Goal: Transaction & Acquisition: Purchase product/service

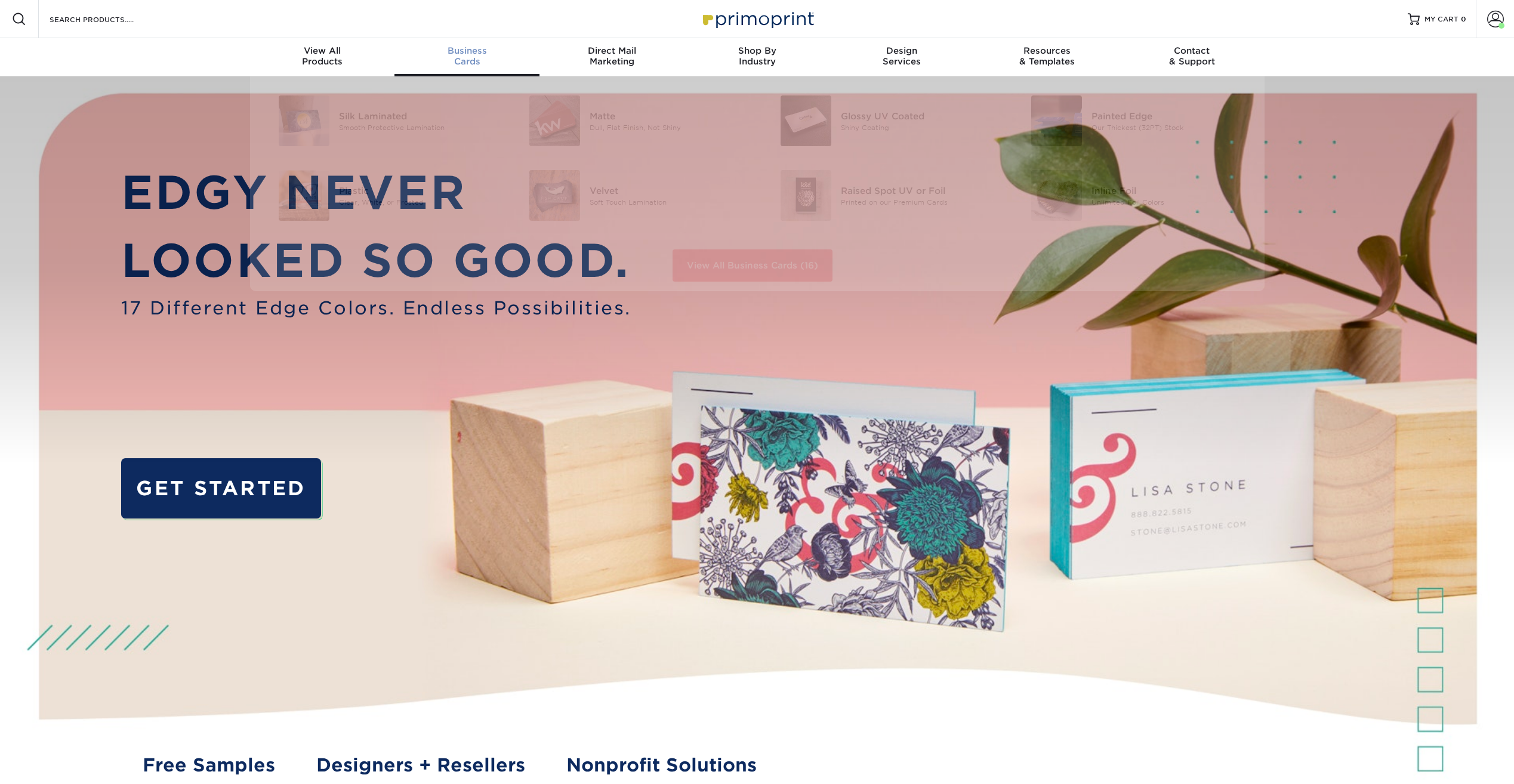
click at [474, 60] on div "Business Cards" at bounding box center [467, 56] width 145 height 22
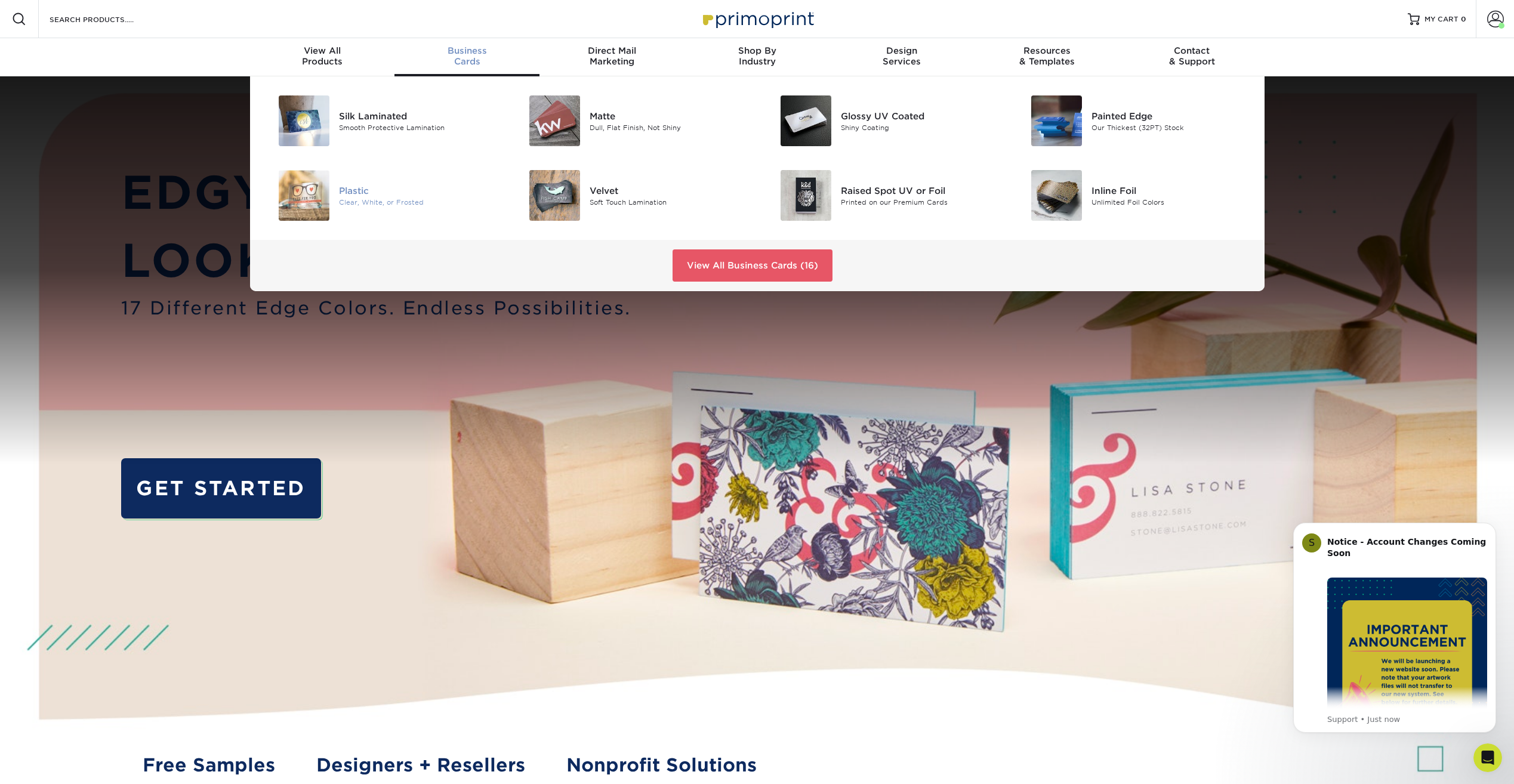
click at [356, 190] on div "Plastic" at bounding box center [418, 190] width 159 height 14
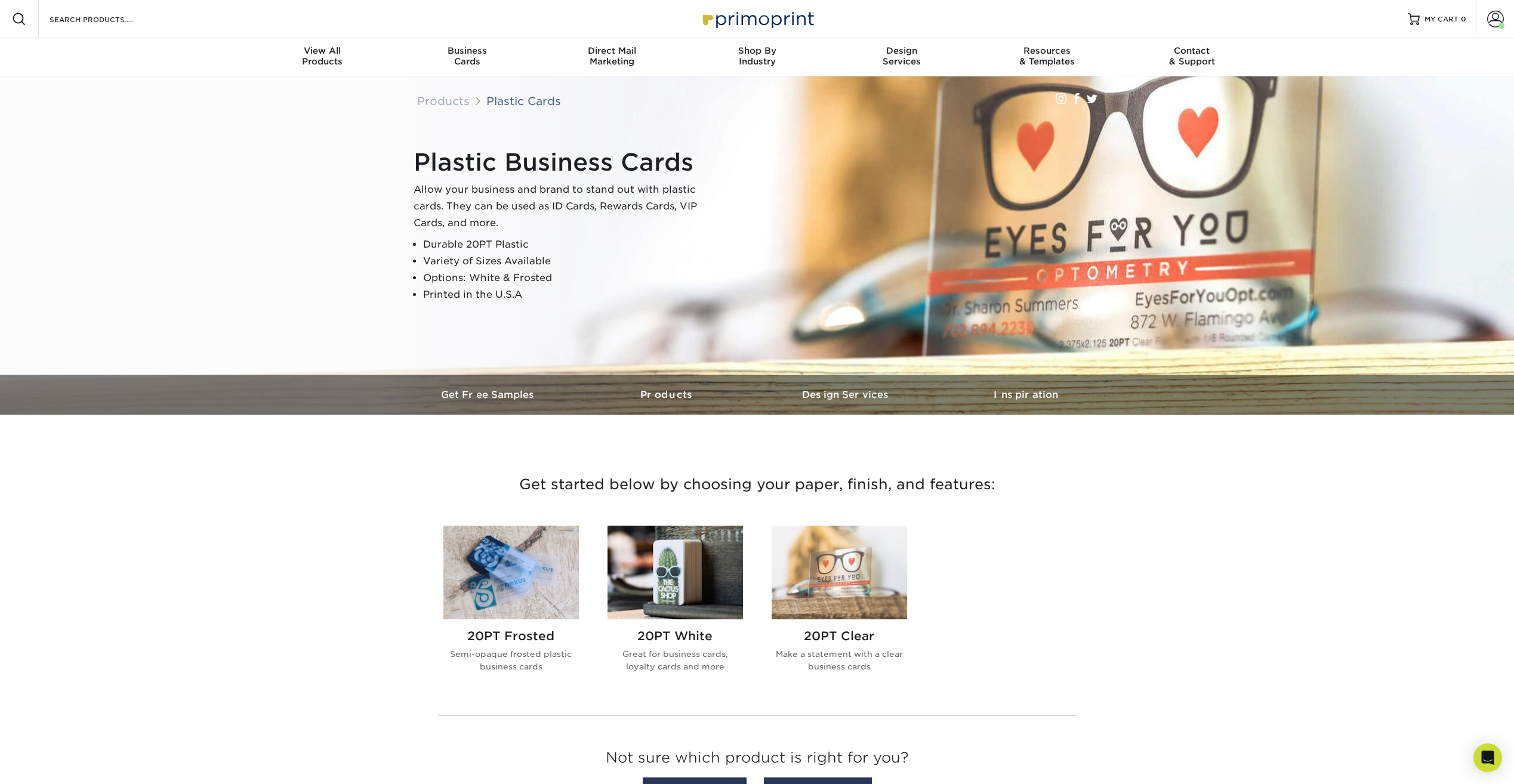
click at [556, 589] on img at bounding box center [511, 572] width 135 height 94
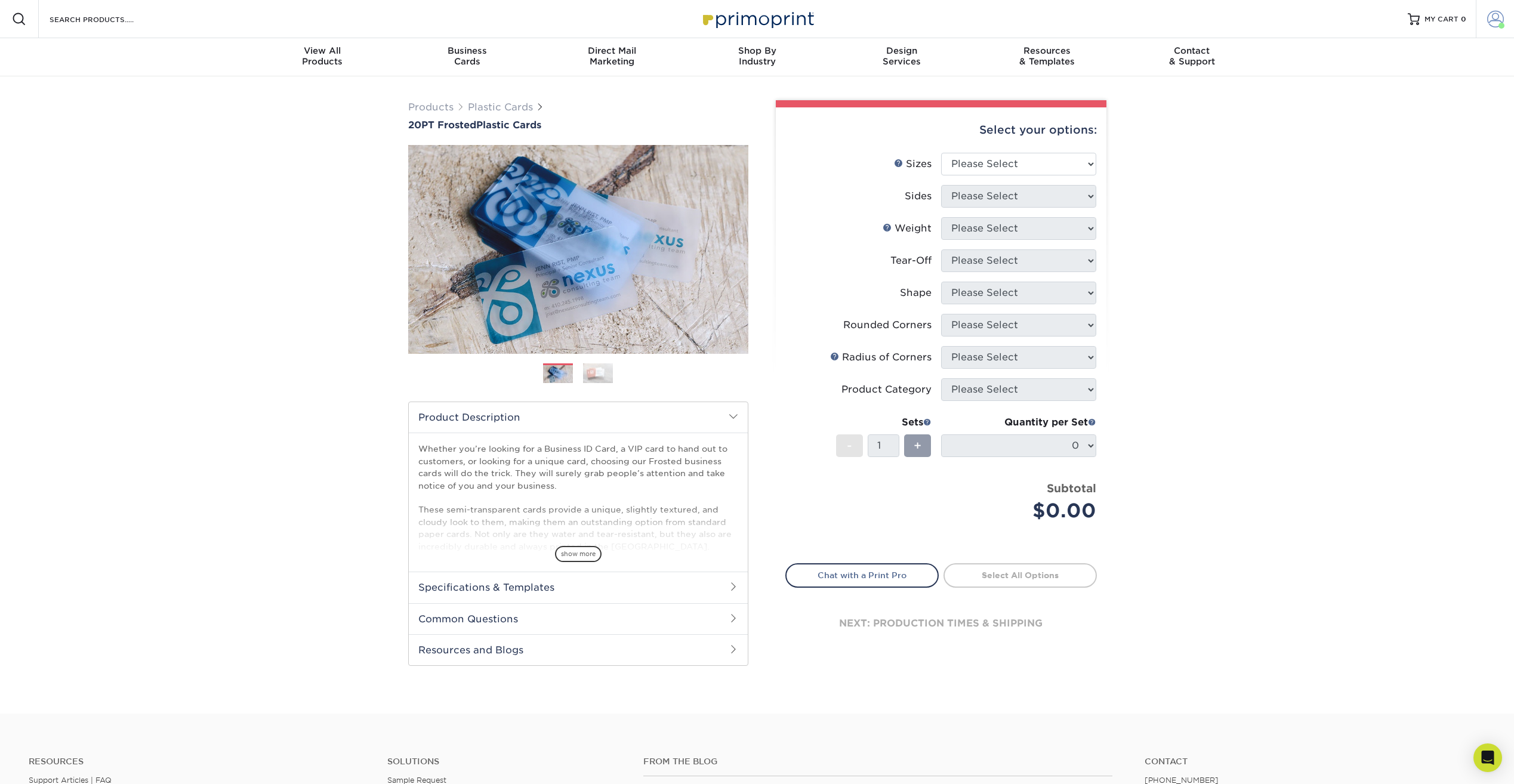
click at [1498, 20] on span at bounding box center [1496, 19] width 17 height 17
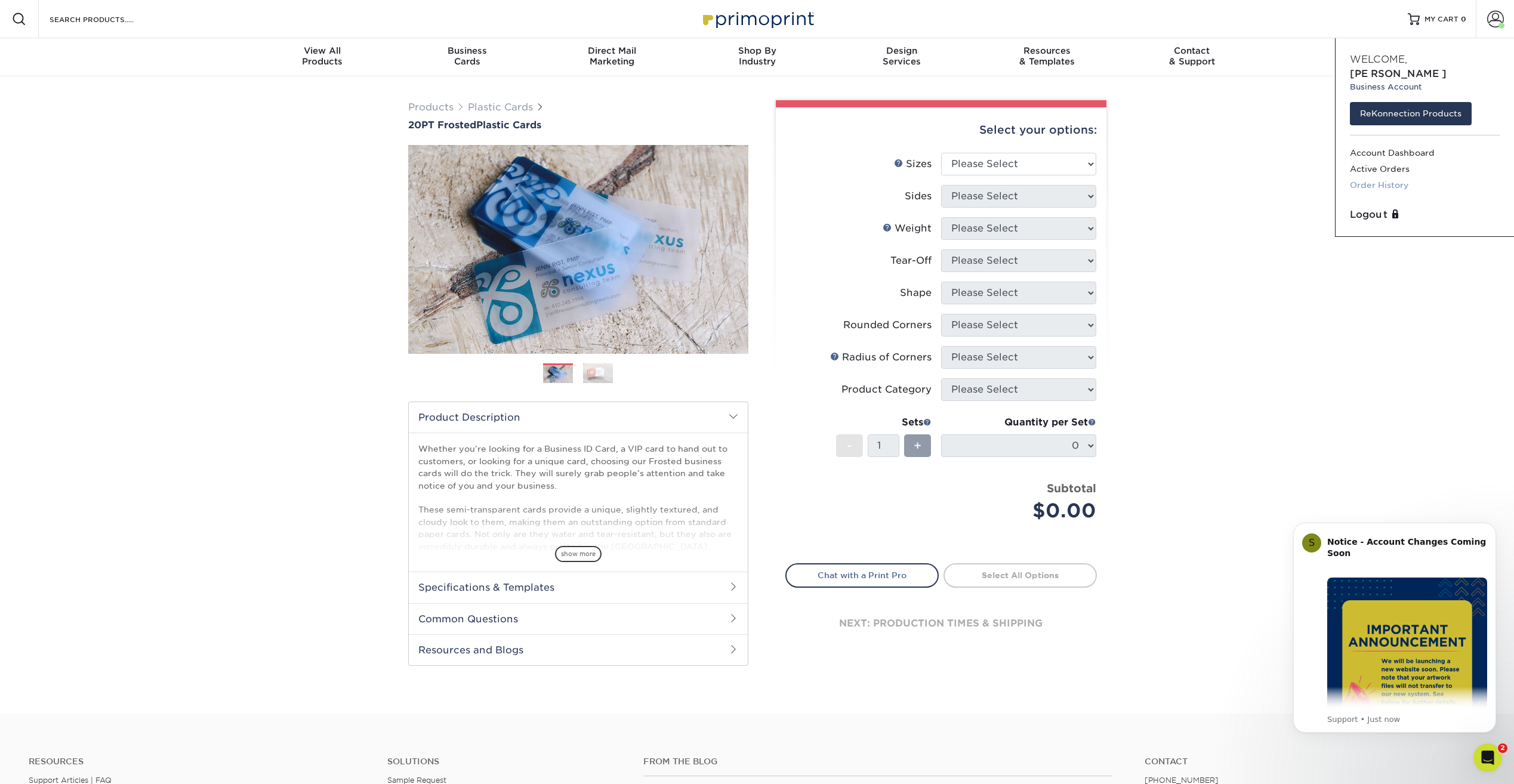
click at [1392, 177] on link "Order History" at bounding box center [1425, 185] width 150 height 16
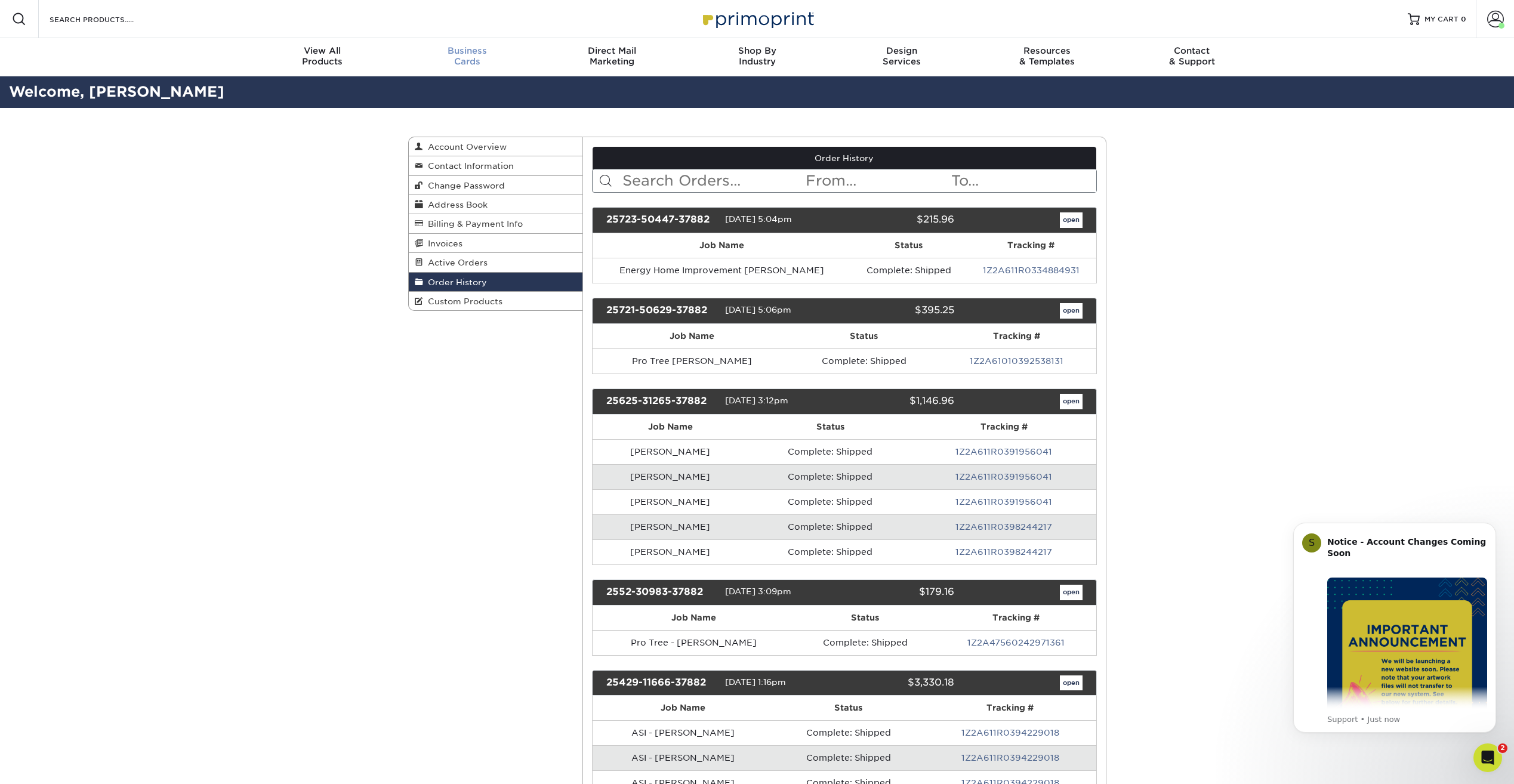
click at [458, 62] on div "Business Cards" at bounding box center [467, 56] width 145 height 22
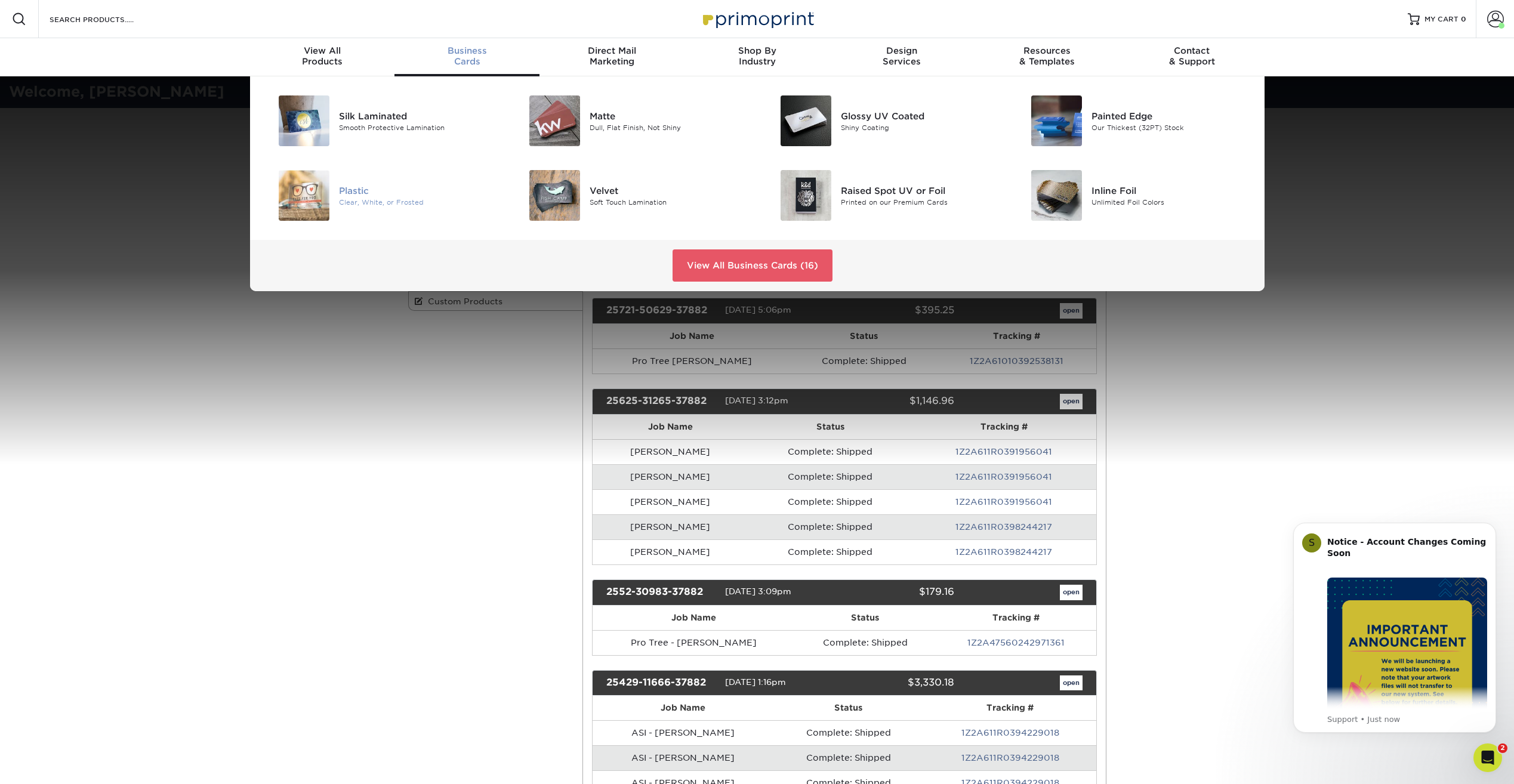
click at [356, 192] on div "Plastic" at bounding box center [418, 190] width 159 height 14
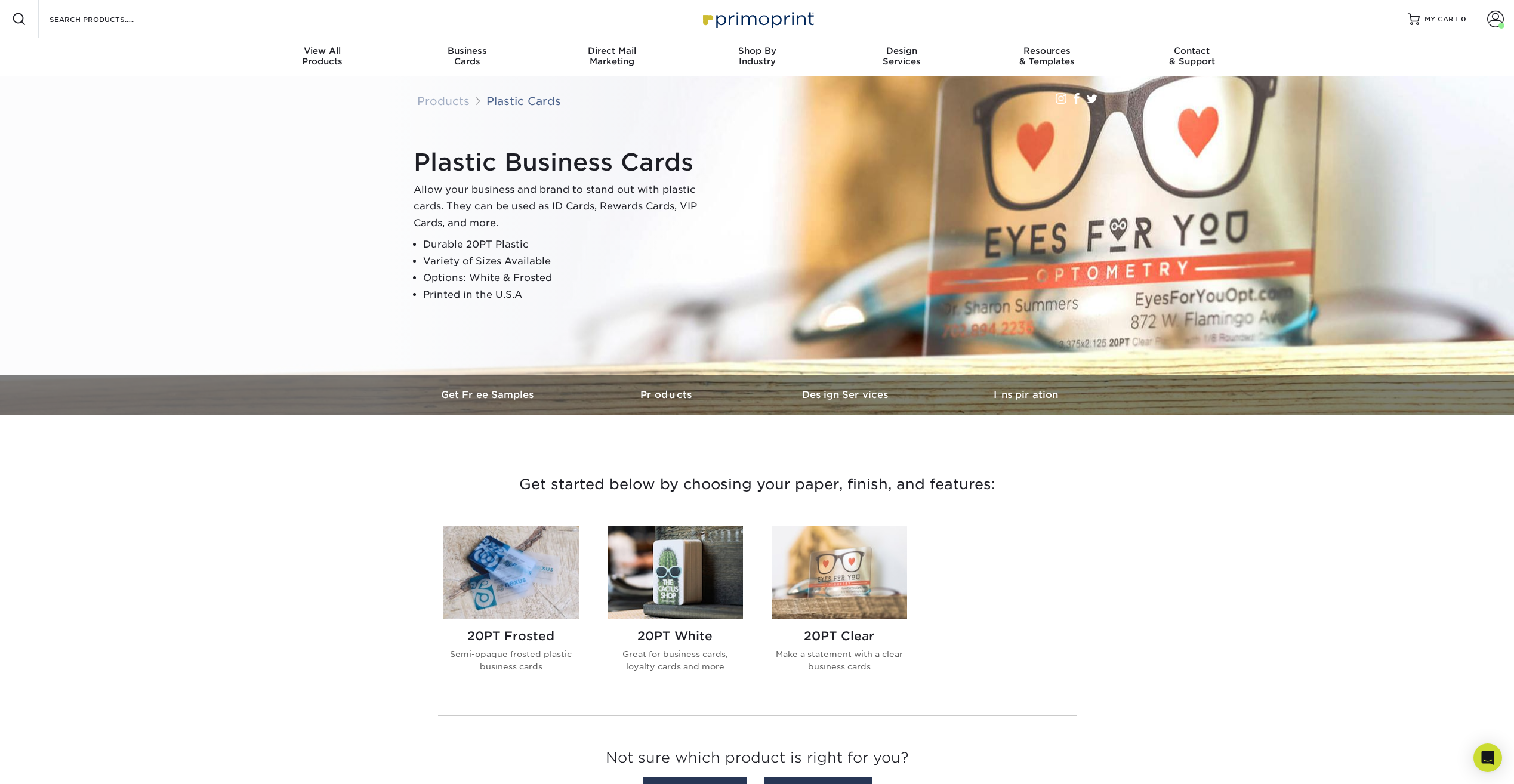
click at [517, 638] on h2 "20PT Frosted" at bounding box center [511, 636] width 135 height 14
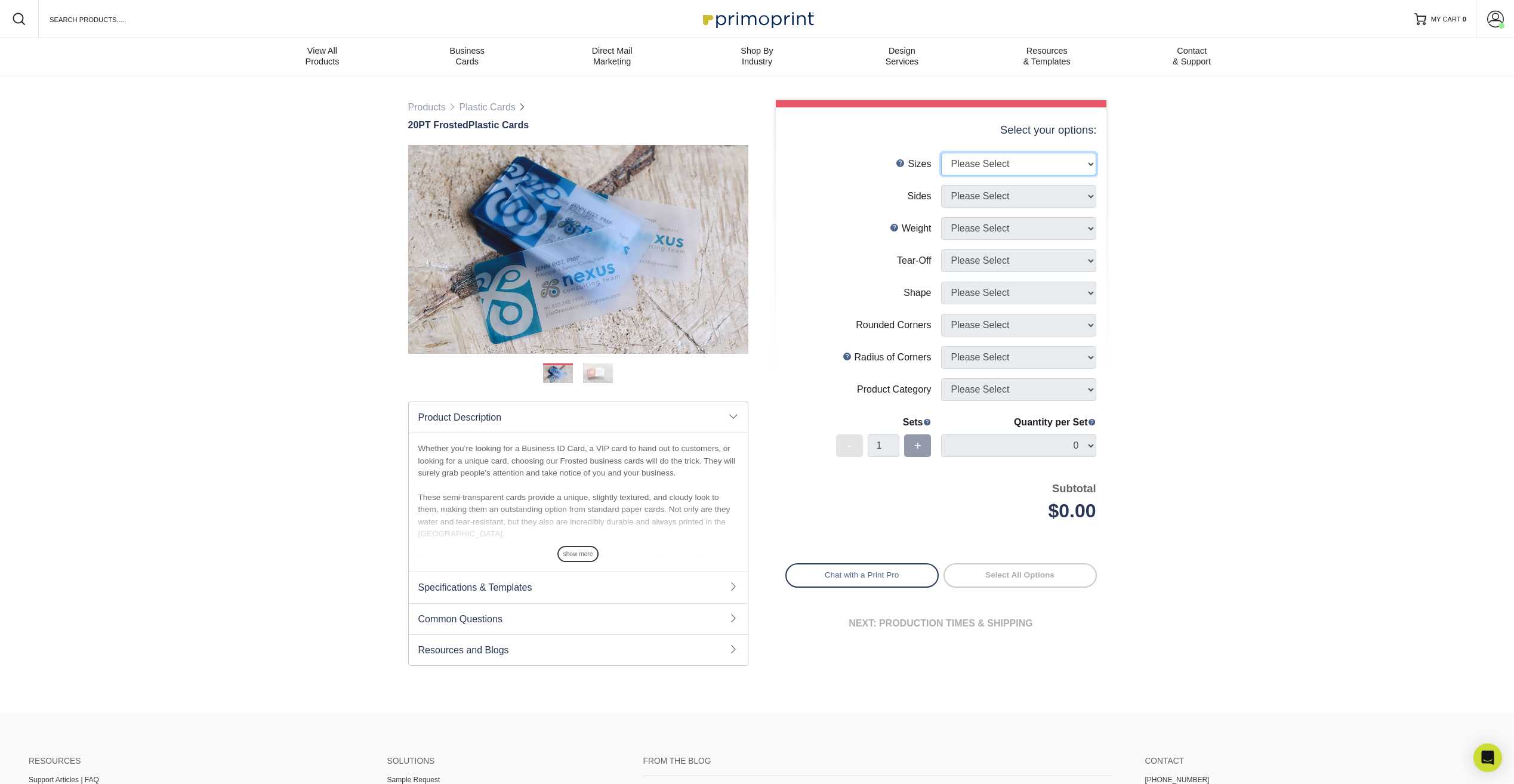
click at [989, 169] on select "Please Select 2" x 3.5" 2" x 8" 2.12" x 3.375" 2.5" x 2.5" 4.25" x 6"" at bounding box center [1019, 164] width 155 height 23
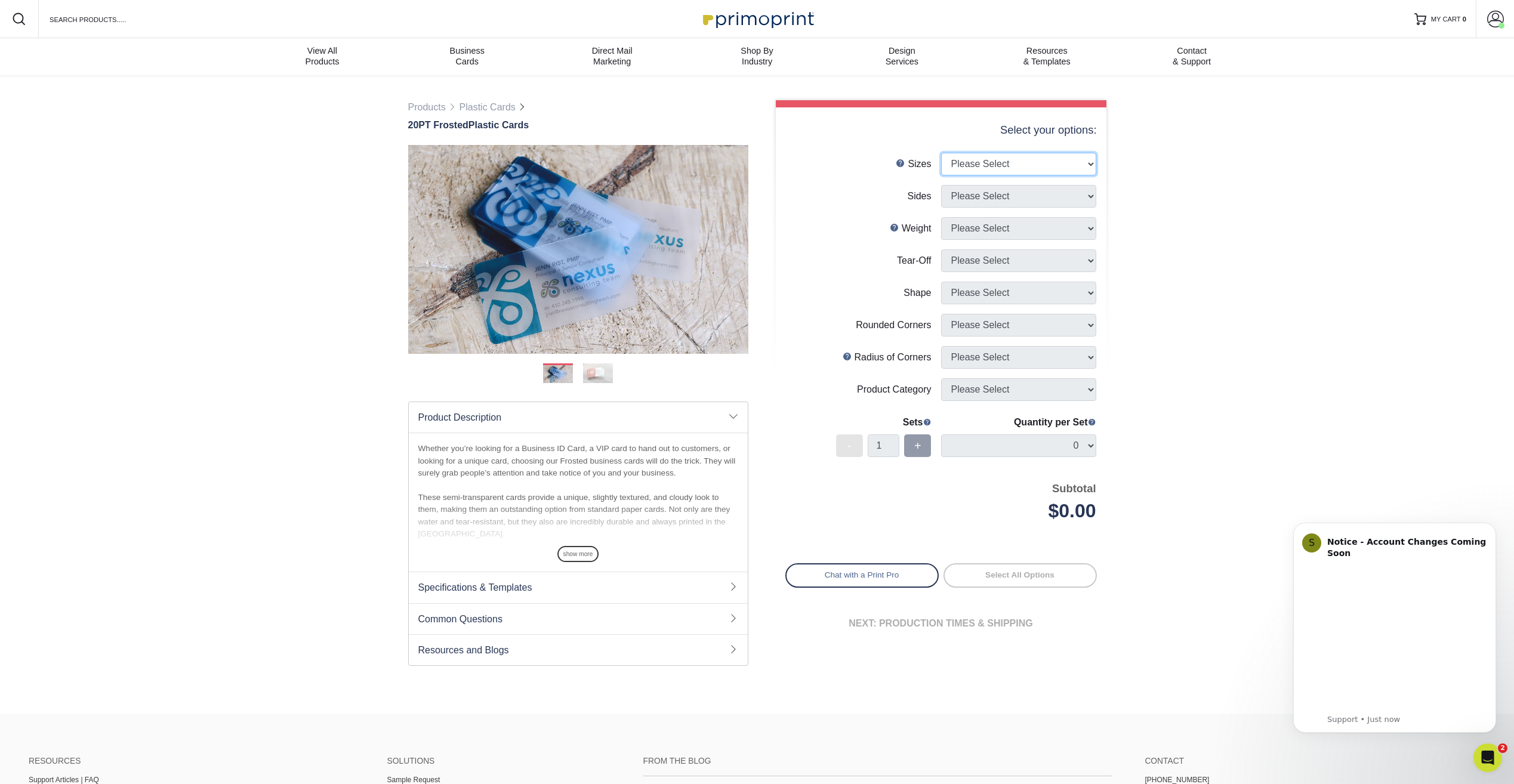
select select "2.00x3.50"
click at [941, 153] on select "Please Select 2" x 3.5" 2" x 8" 2.12" x 3.375" 2.5" x 2.5" 4.25" x 6"" at bounding box center [1019, 164] width 155 height 23
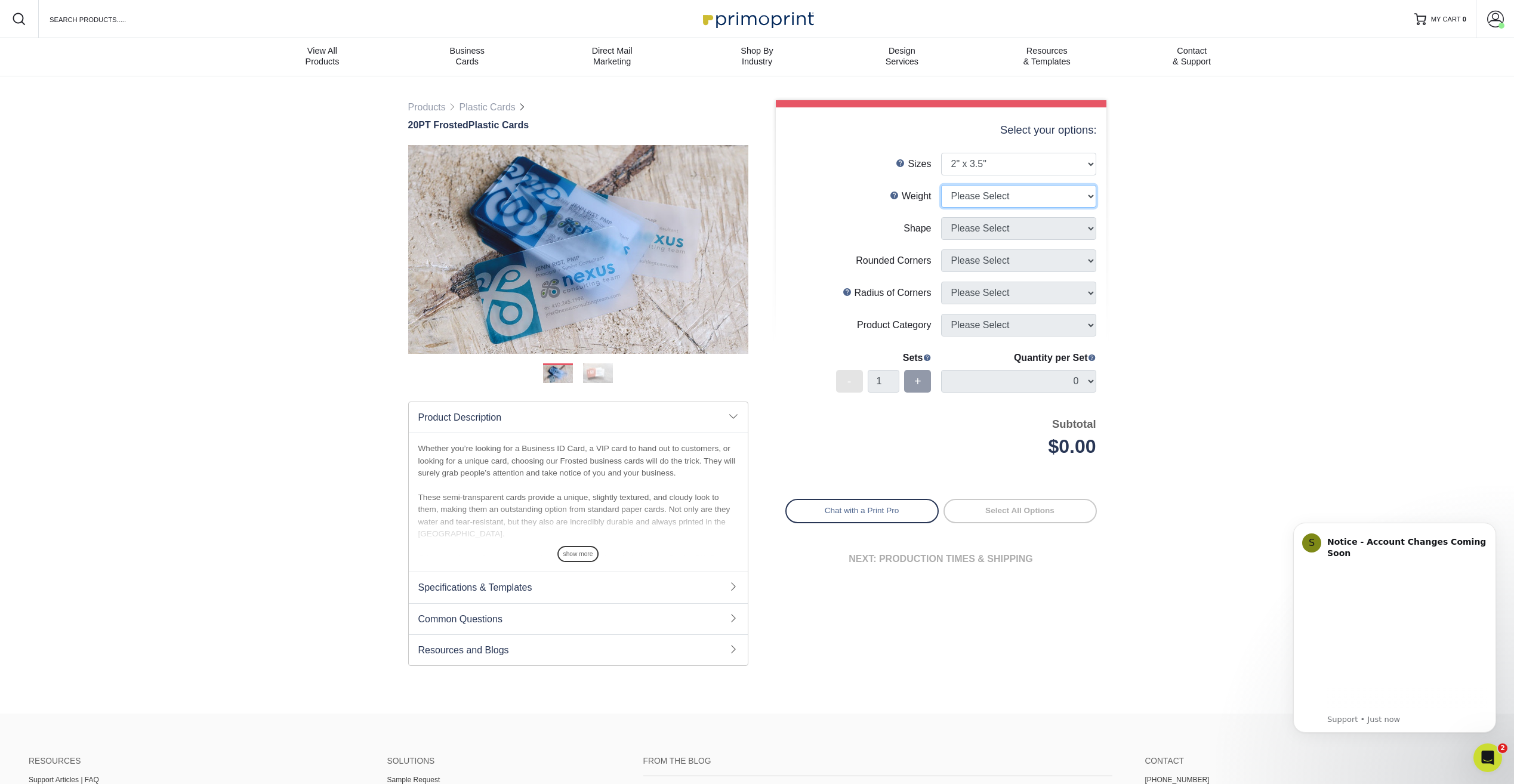
click at [993, 195] on select "Please Select 20PT Frosted Plastic 20PT Frosted Plastic" at bounding box center [1019, 195] width 155 height 23
select select "20PT Frosted Plastic"
click at [941, 185] on select "Please Select 20PT Frosted Plastic 20PT Frosted Plastic" at bounding box center [1019, 195] width 155 height 23
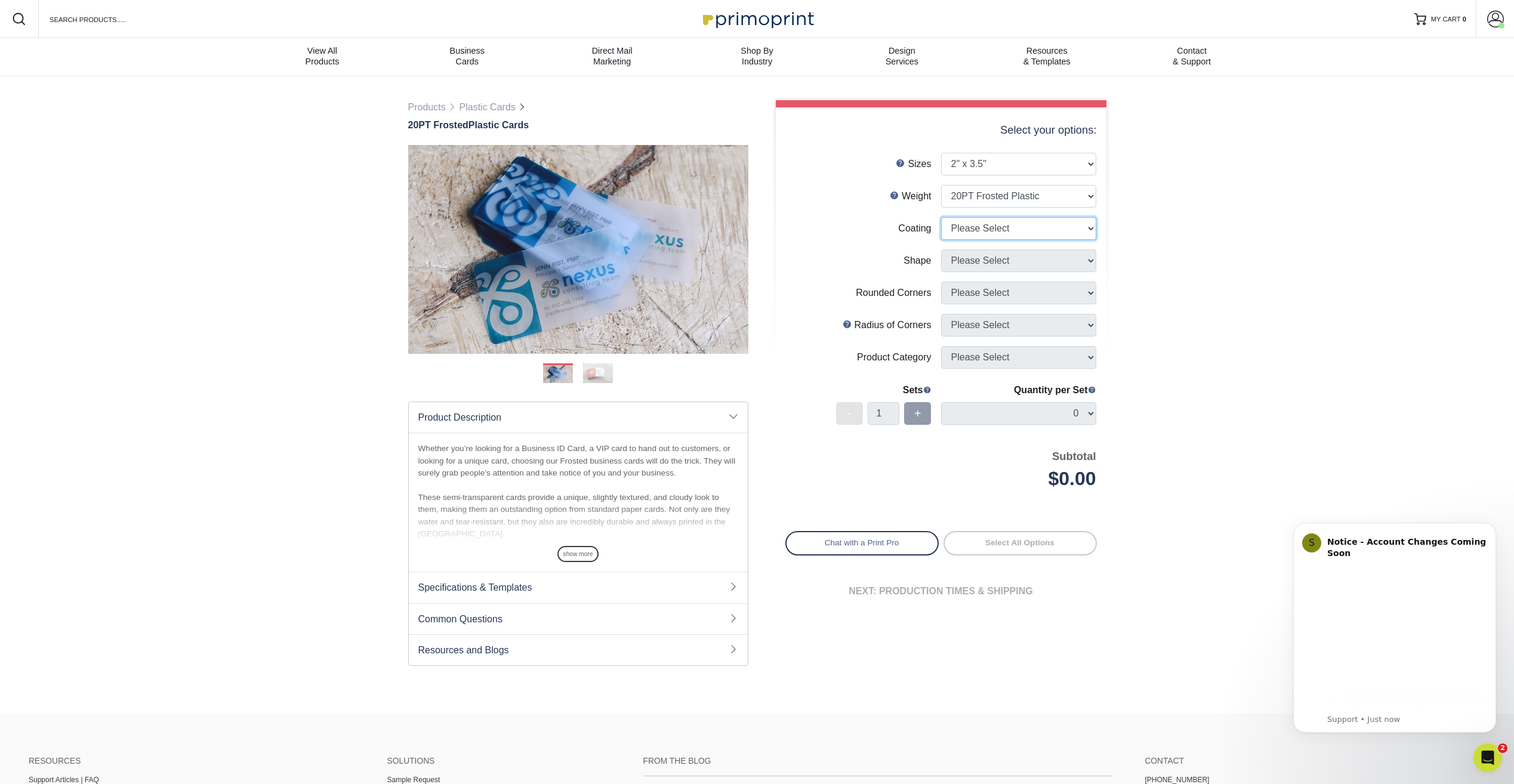
click at [983, 226] on select at bounding box center [1019, 228] width 155 height 23
select select "3e7618de-abca-4bda-9f97-8b9129e913d8"
click at [941, 217] on select at bounding box center [1019, 228] width 155 height 23
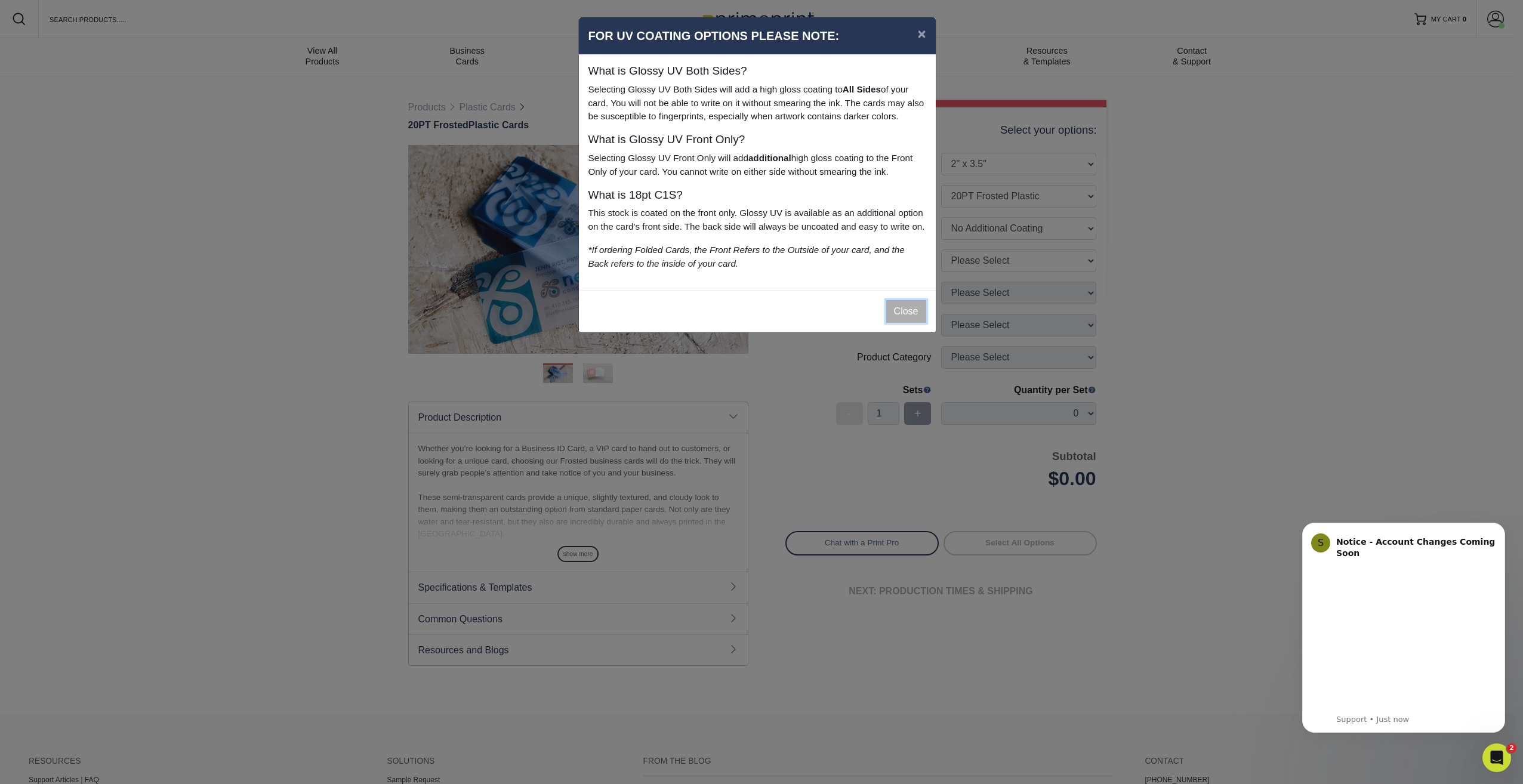
click at [901, 323] on button "Close" at bounding box center [906, 311] width 40 height 23
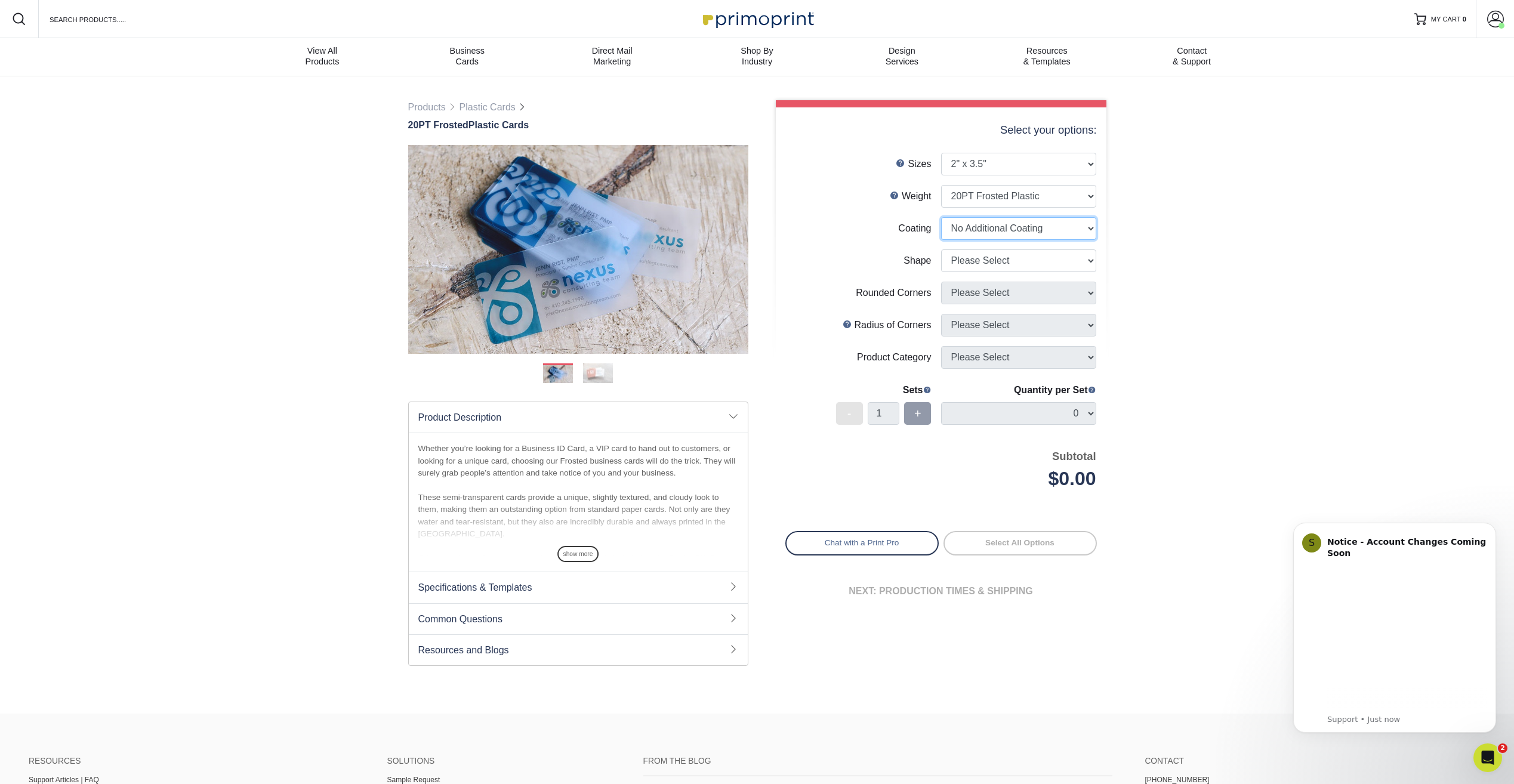
click at [1009, 232] on select at bounding box center [1019, 228] width 155 height 23
click at [941, 217] on select at bounding box center [1019, 228] width 155 height 23
click at [982, 263] on select "Please Select Oval Standard" at bounding box center [1019, 260] width 155 height 23
select select "standard"
click at [941, 249] on select "Please Select Oval Standard" at bounding box center [1019, 260] width 155 height 23
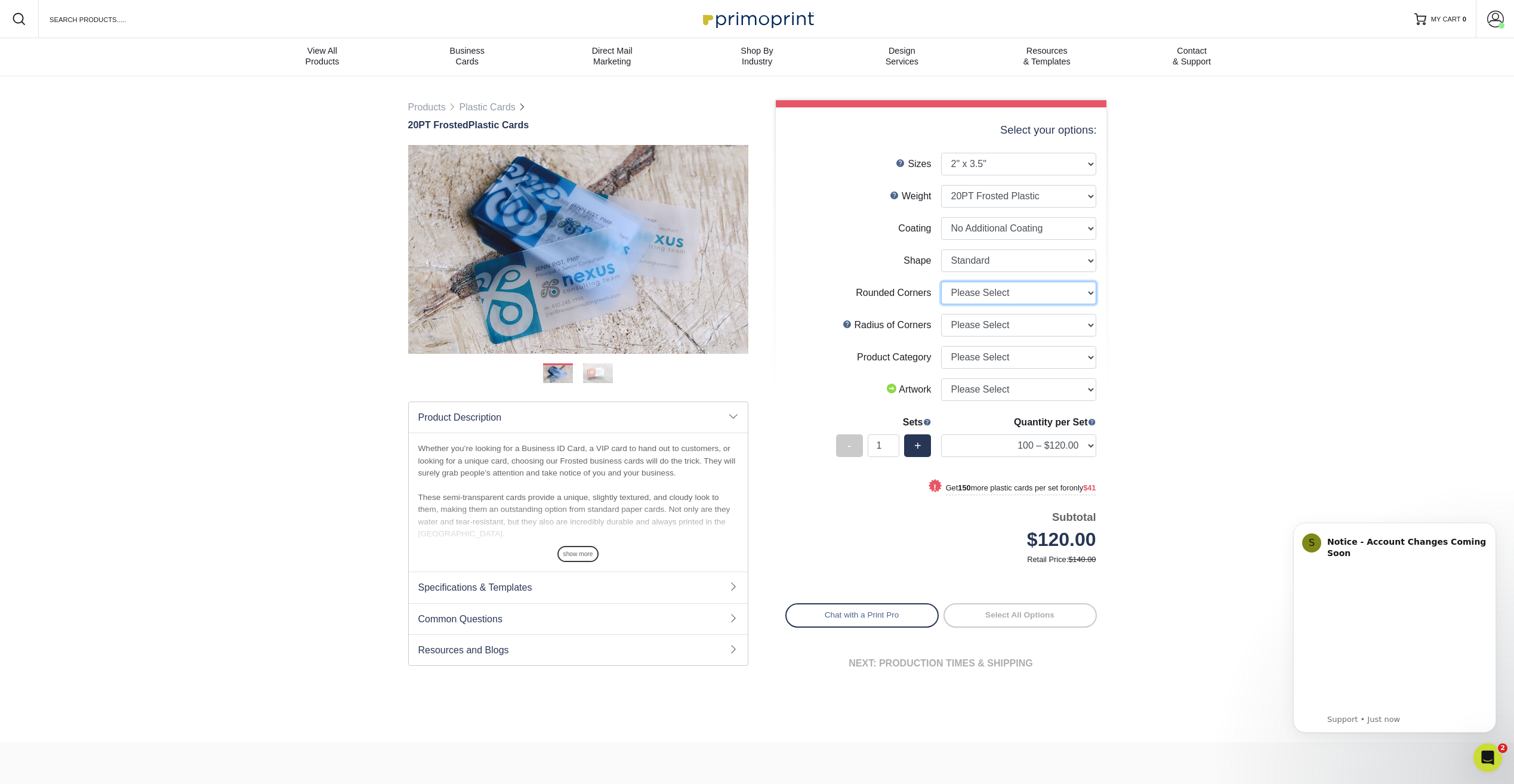
click at [958, 299] on select "Please Select Yes - Round 4 Corners" at bounding box center [1019, 293] width 155 height 23
select select "7672df9e-0e0a-464d-8e1f-920c575e4da3"
click at [941, 282] on select "Please Select Yes - Round 4 Corners" at bounding box center [1019, 293] width 155 height 23
click at [989, 324] on select "Please Select Rounded 1/8" Rounded 1/4"" at bounding box center [1019, 325] width 155 height 23
select select "589680c7-ee9a-431b-9d12-d7aeb1386a97"
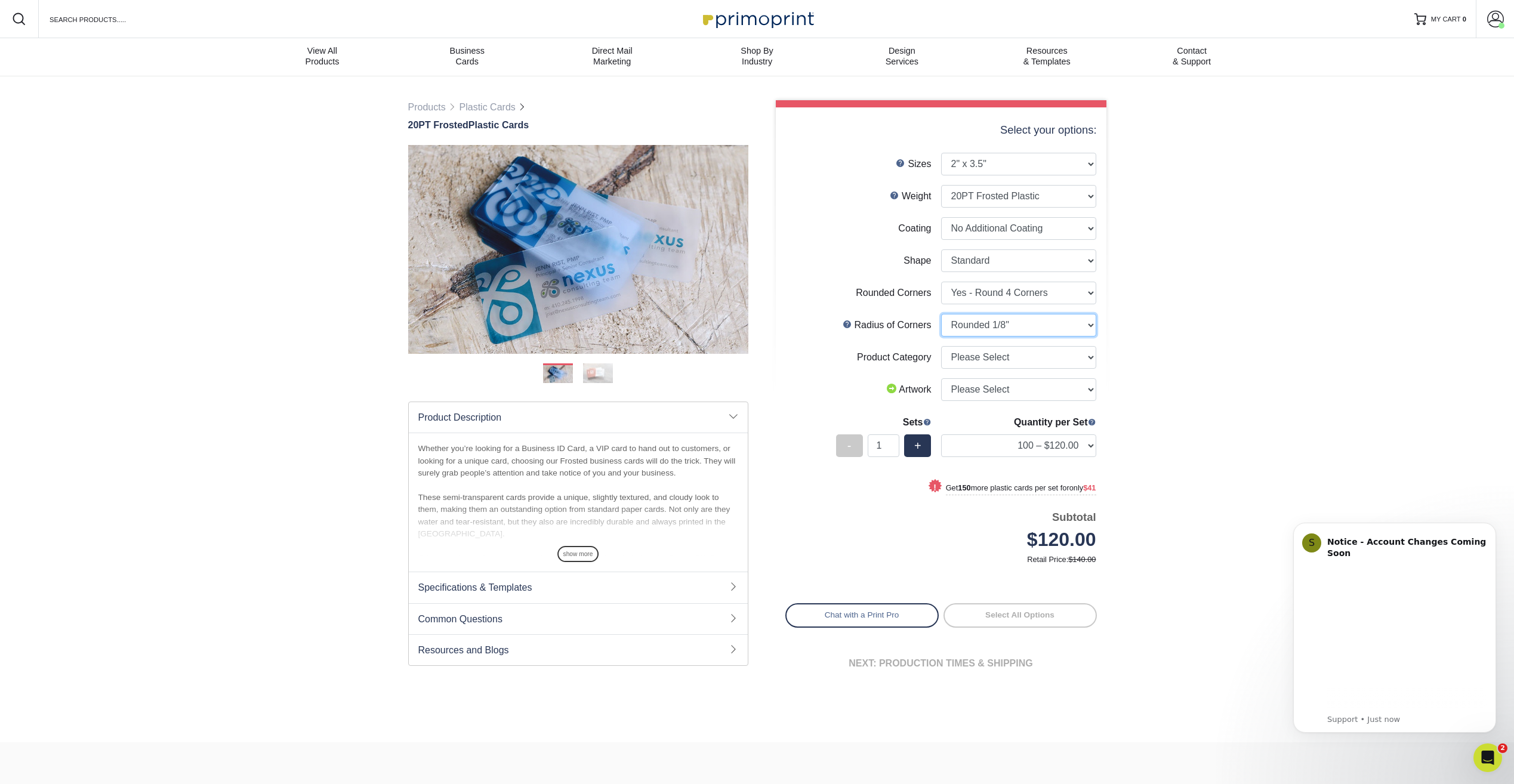
click at [941, 314] on select "Please Select Rounded 1/8" Rounded 1/4"" at bounding box center [1019, 325] width 155 height 23
click at [1029, 364] on select "Please Select Business Cards" at bounding box center [1019, 356] width 155 height 23
select select "3b5148f1-0588-4f88-a218-97bcfdce65c1"
click at [941, 346] on select "Please Select Business Cards" at bounding box center [1019, 356] width 155 height 23
click at [1026, 391] on select "Please Select I will upload files I need a design - $100" at bounding box center [1019, 389] width 155 height 23
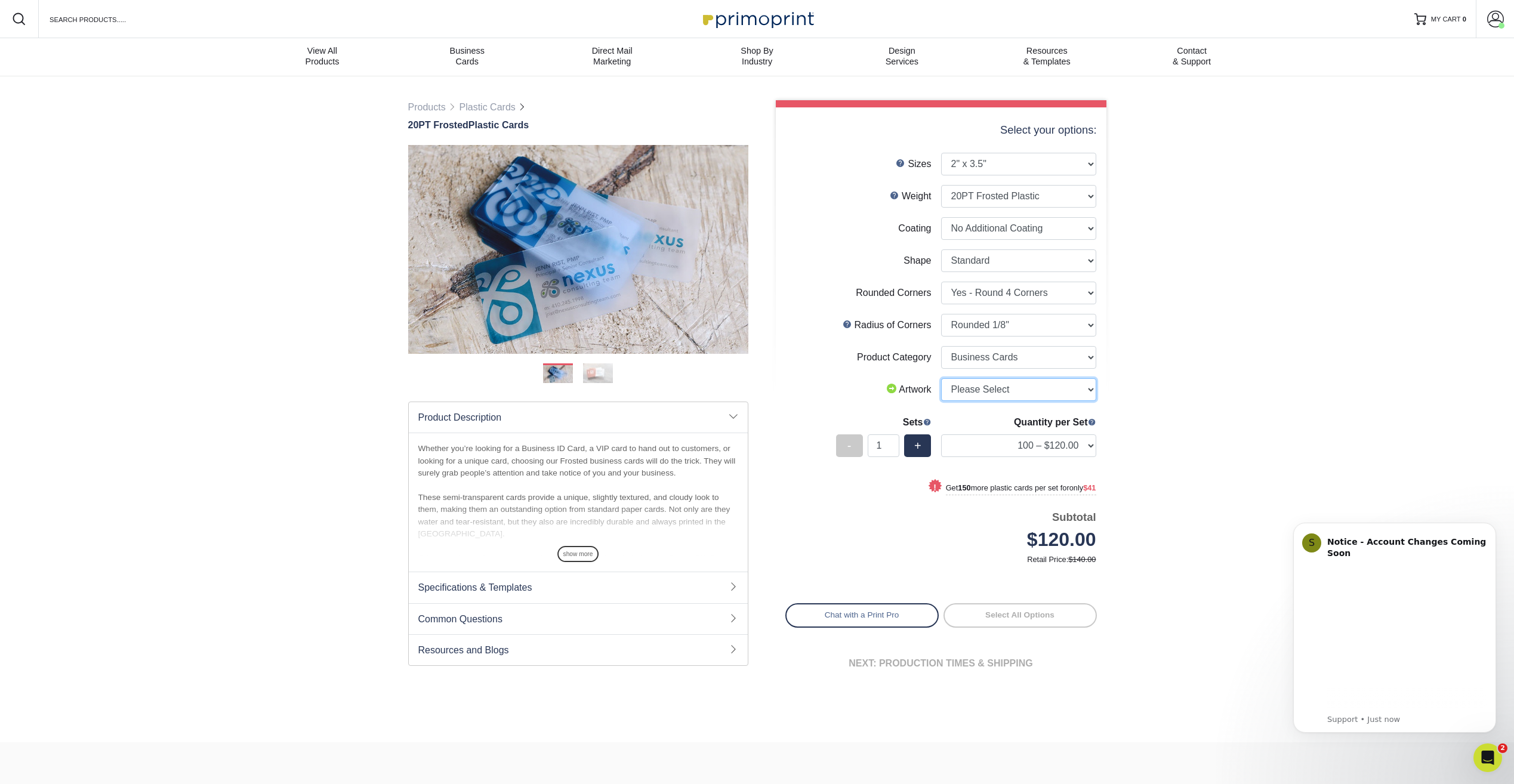
select select "upload"
click at [941, 378] on select "Please Select I will upload files I need a design - $100" at bounding box center [1019, 389] width 155 height 23
click at [1087, 447] on select "100 – $120.00 250 – $161.00 500 – $207.00 1000 – $232.00 2500 – $560.00 5000 – …" at bounding box center [1019, 446] width 155 height 23
select select "1000 – $232.00"
click at [941, 435] on select "100 – $120.00 250 – $161.00 500 – $207.00 1000 – $232.00 2500 – $560.00 5000 – …" at bounding box center [1019, 446] width 155 height 23
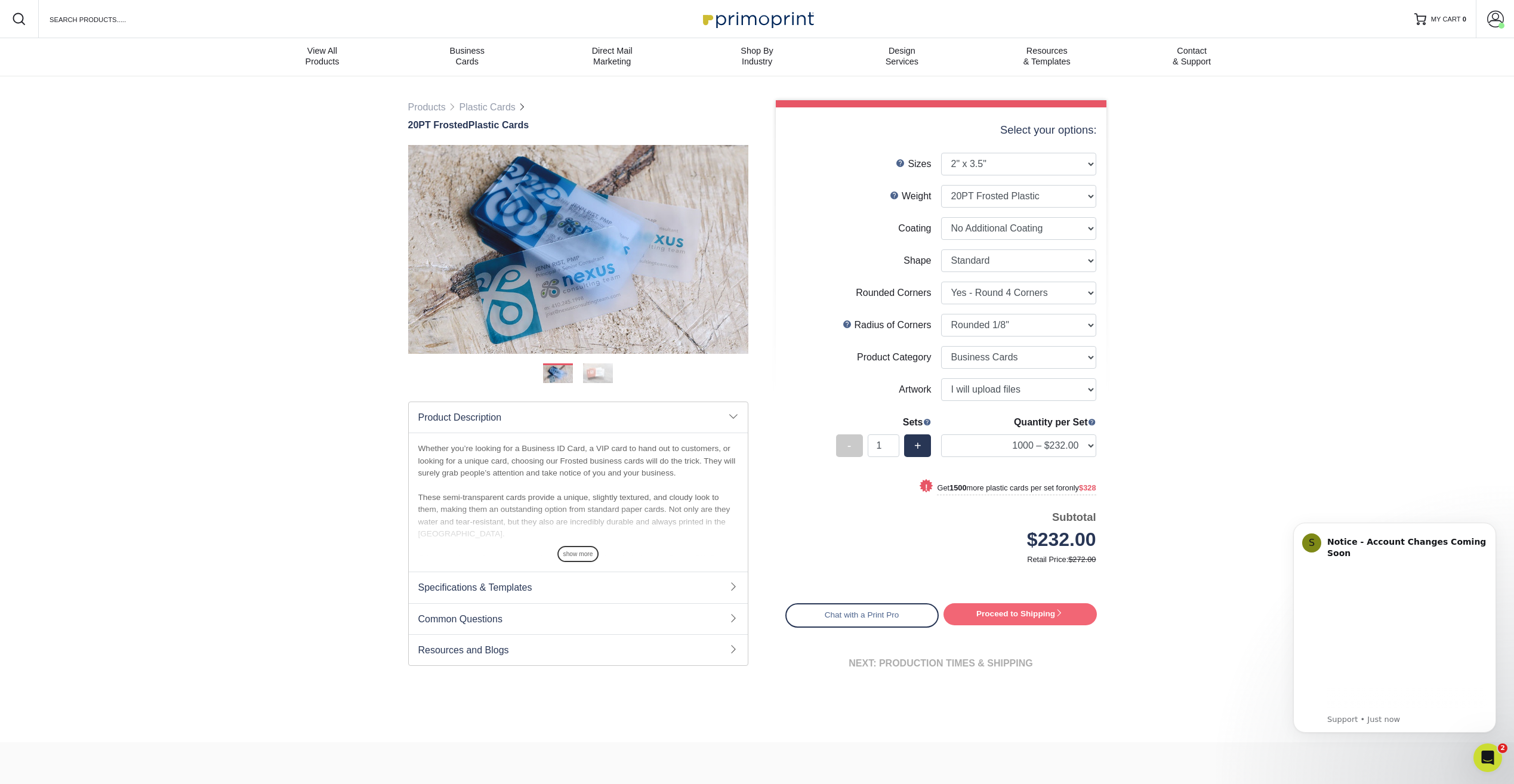
click at [1049, 615] on link "Proceed to Shipping" at bounding box center [1020, 614] width 153 height 22
type input "Set 1"
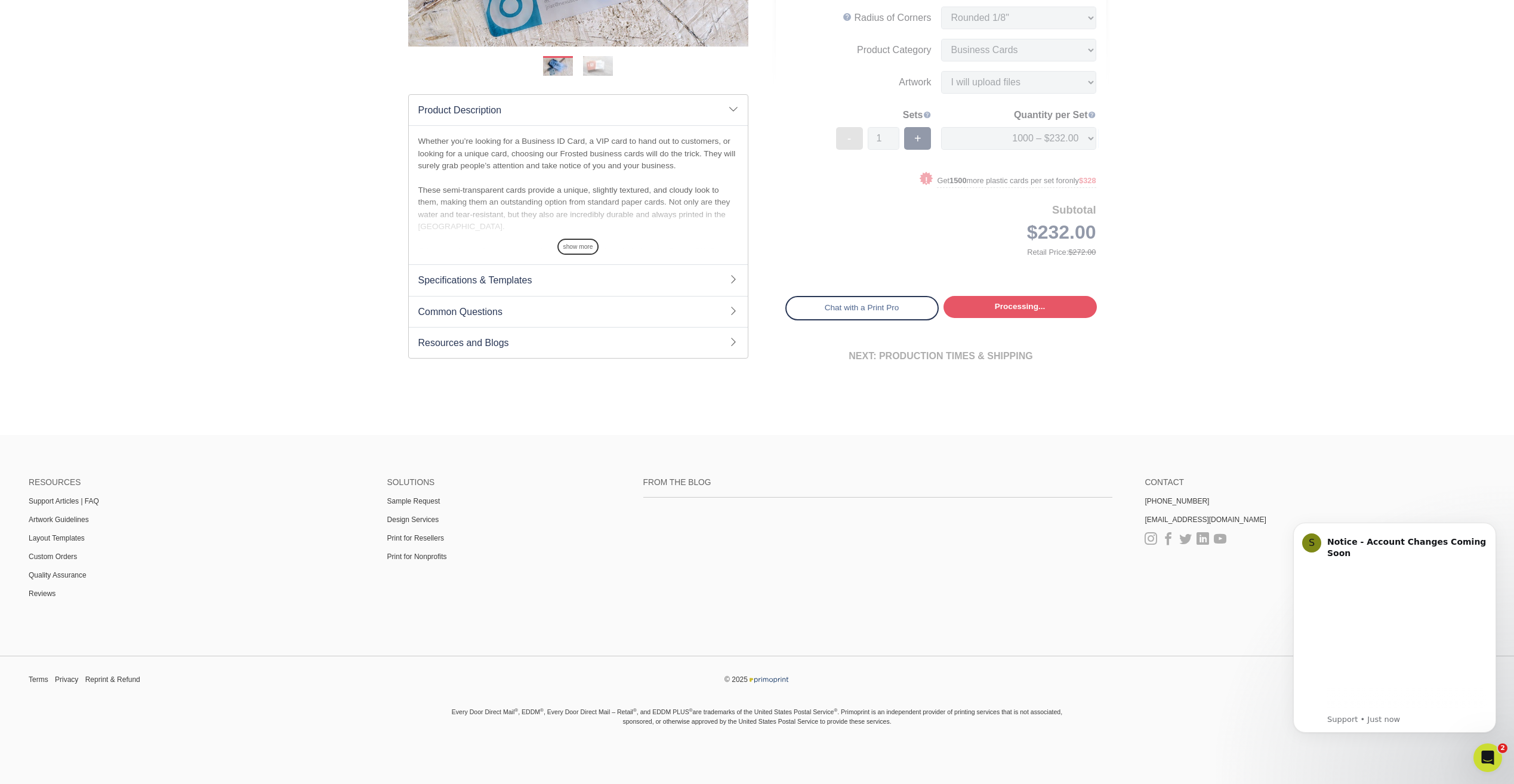
select select "23007418-4006-4dcc-bbc3-38cdb712fdef"
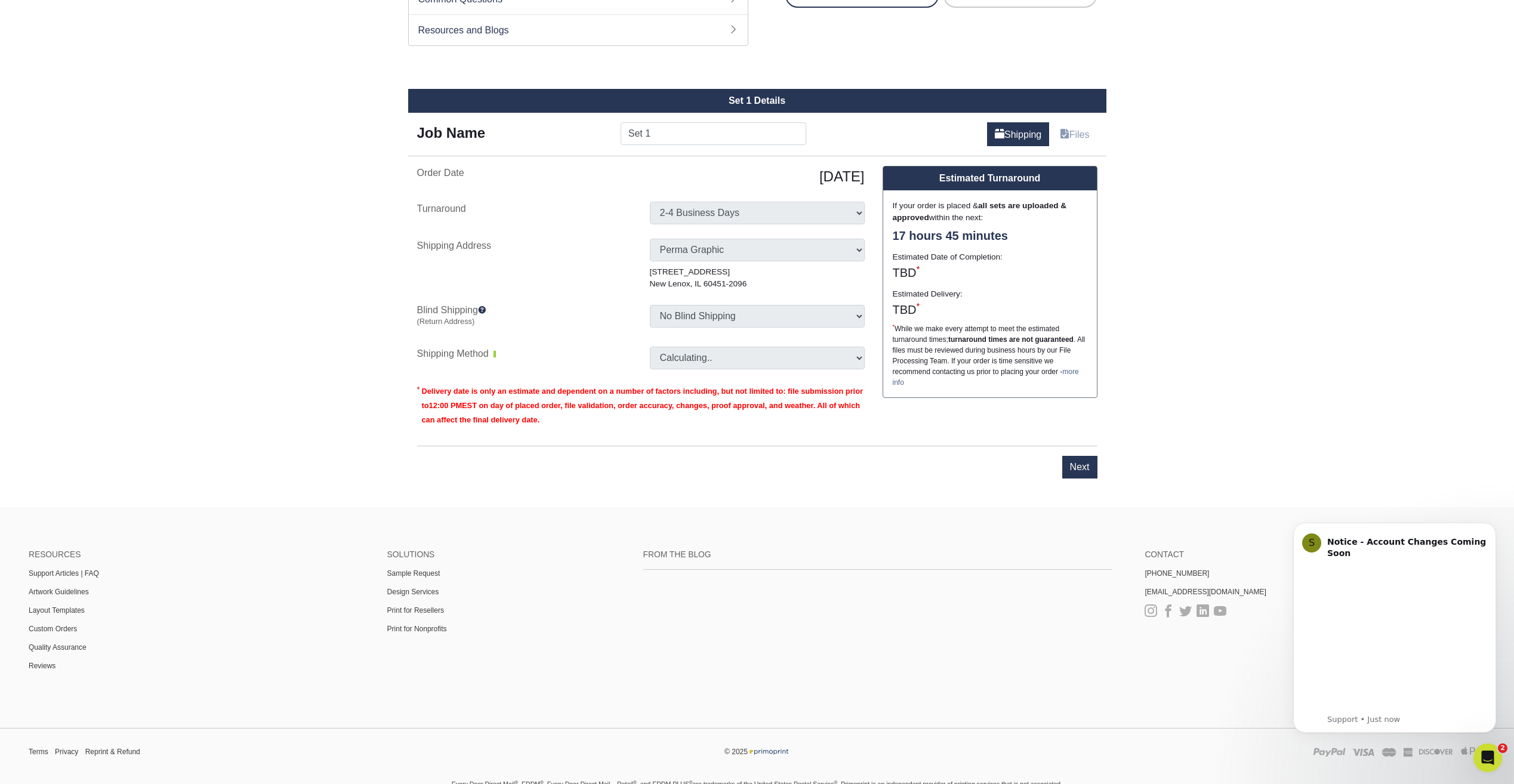
scroll to position [636, 0]
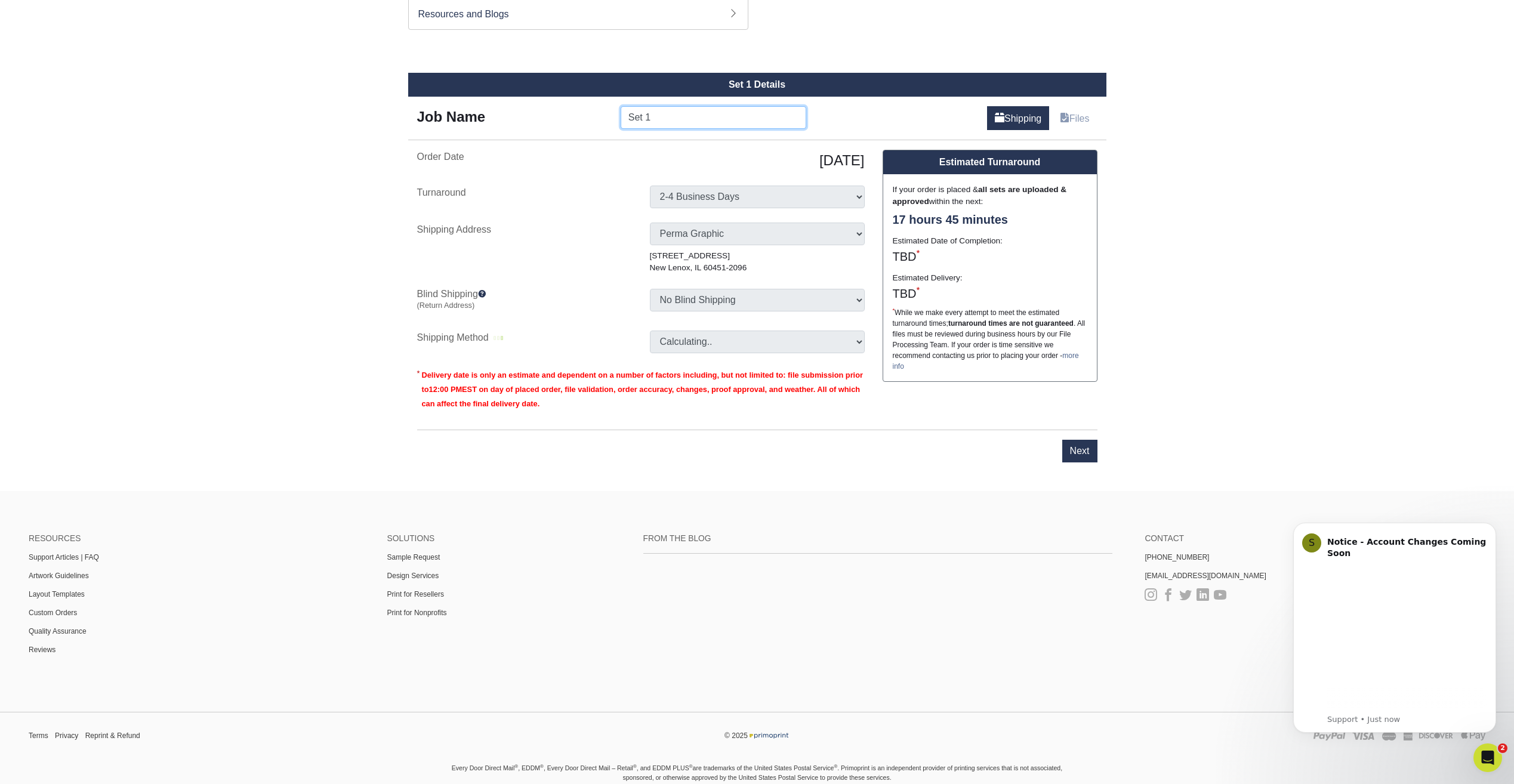
click at [673, 118] on input "Set 1" at bounding box center [713, 117] width 186 height 23
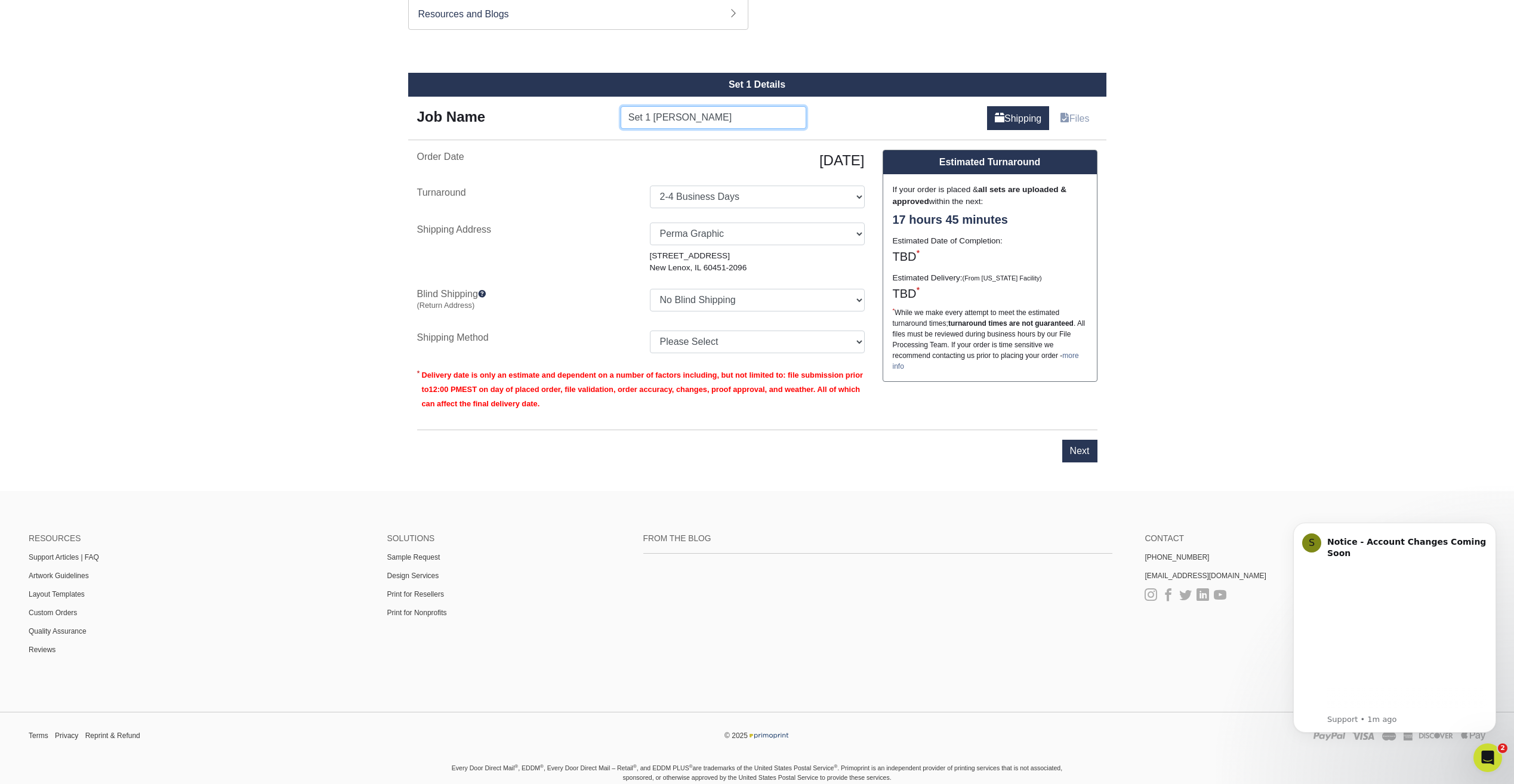
drag, startPoint x: 650, startPoint y: 118, endPoint x: 621, endPoint y: 114, distance: 29.3
click at [621, 114] on input "Set 1 Damian Brzoziewski" at bounding box center [713, 117] width 186 height 23
click at [626, 118] on input "Set 1 Damian Brzoziewski" at bounding box center [713, 117] width 186 height 23
drag, startPoint x: 652, startPoint y: 118, endPoint x: 658, endPoint y: 113, distance: 7.8
click at [654, 118] on input "Set 1 Damian Brzoziewski ASI" at bounding box center [713, 117] width 186 height 23
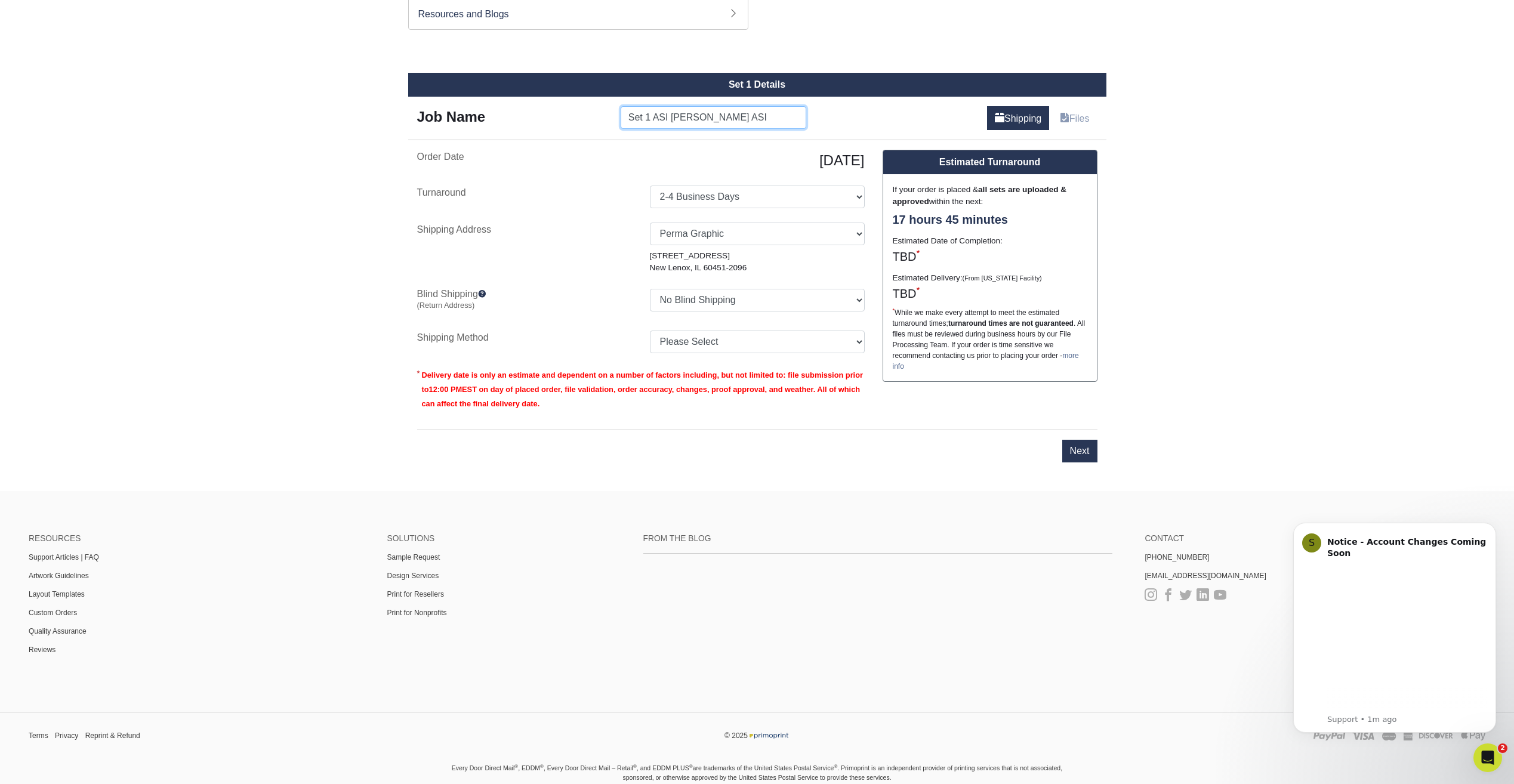
drag, startPoint x: 779, startPoint y: 118, endPoint x: 827, endPoint y: 113, distance: 48.3
click at [827, 113] on div "Job Name Set 1 ASI Damian Brzoziewski ASI Shipping Files" at bounding box center [757, 113] width 698 height 33
type input "Set 1 ASI Damian Brzoziewski"
click at [757, 200] on select "Select One 2-4 Business Days" at bounding box center [757, 196] width 215 height 23
click at [650, 185] on select "Select One 2-4 Business Days" at bounding box center [757, 196] width 215 height 23
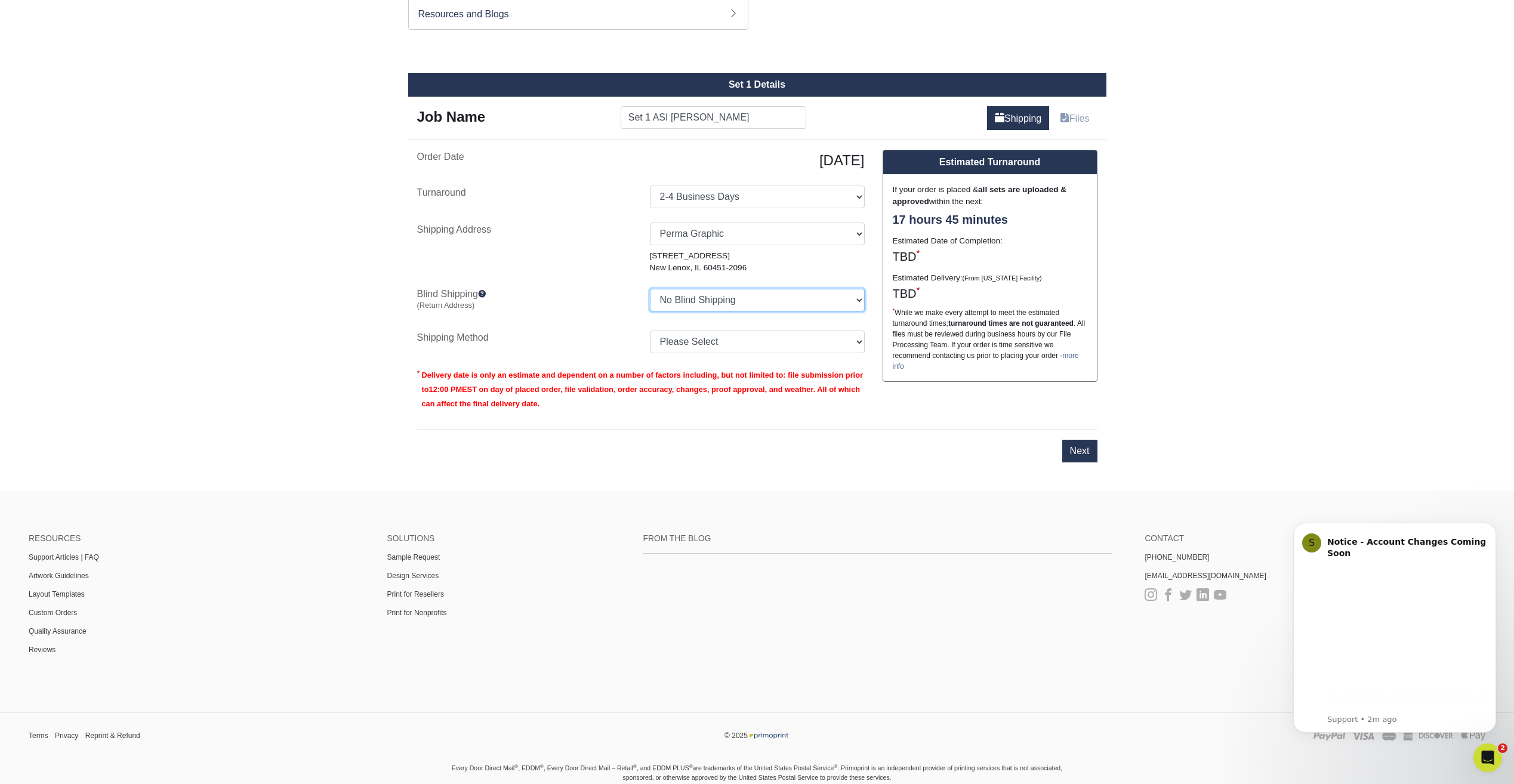
click at [754, 297] on select "No Blind Shipping Perma Graphic Perma Graphic + Add New Address" at bounding box center [757, 300] width 215 height 23
select select "71963"
click at [650, 289] on select "No Blind Shipping Perma Graphic Perma Graphic + Add New Address" at bounding box center [757, 300] width 215 height 23
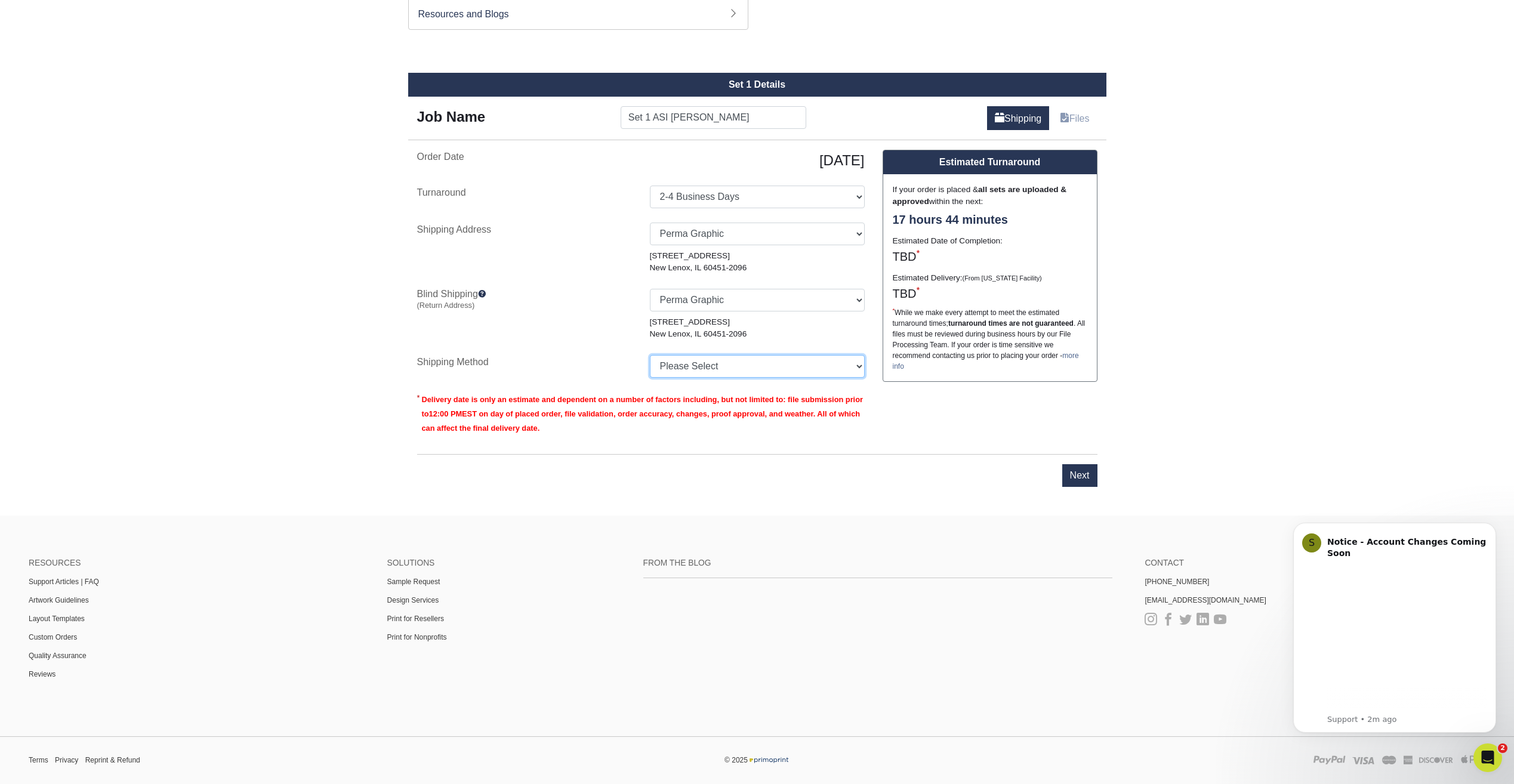
click at [696, 363] on select "Please Select Ground Shipping (+$8.96) 3 Day Shipping Service (+$27.12) 2 Day A…" at bounding box center [757, 365] width 215 height 23
select select "03"
click at [650, 355] on select "Please Select Ground Shipping (+$8.96) 3 Day Shipping Service (+$27.12) 2 Day A…" at bounding box center [757, 365] width 215 height 23
click at [852, 197] on select "Select One 2-4 Business Days" at bounding box center [757, 196] width 215 height 23
click at [851, 197] on select "Select One 2-4 Business Days" at bounding box center [757, 196] width 215 height 23
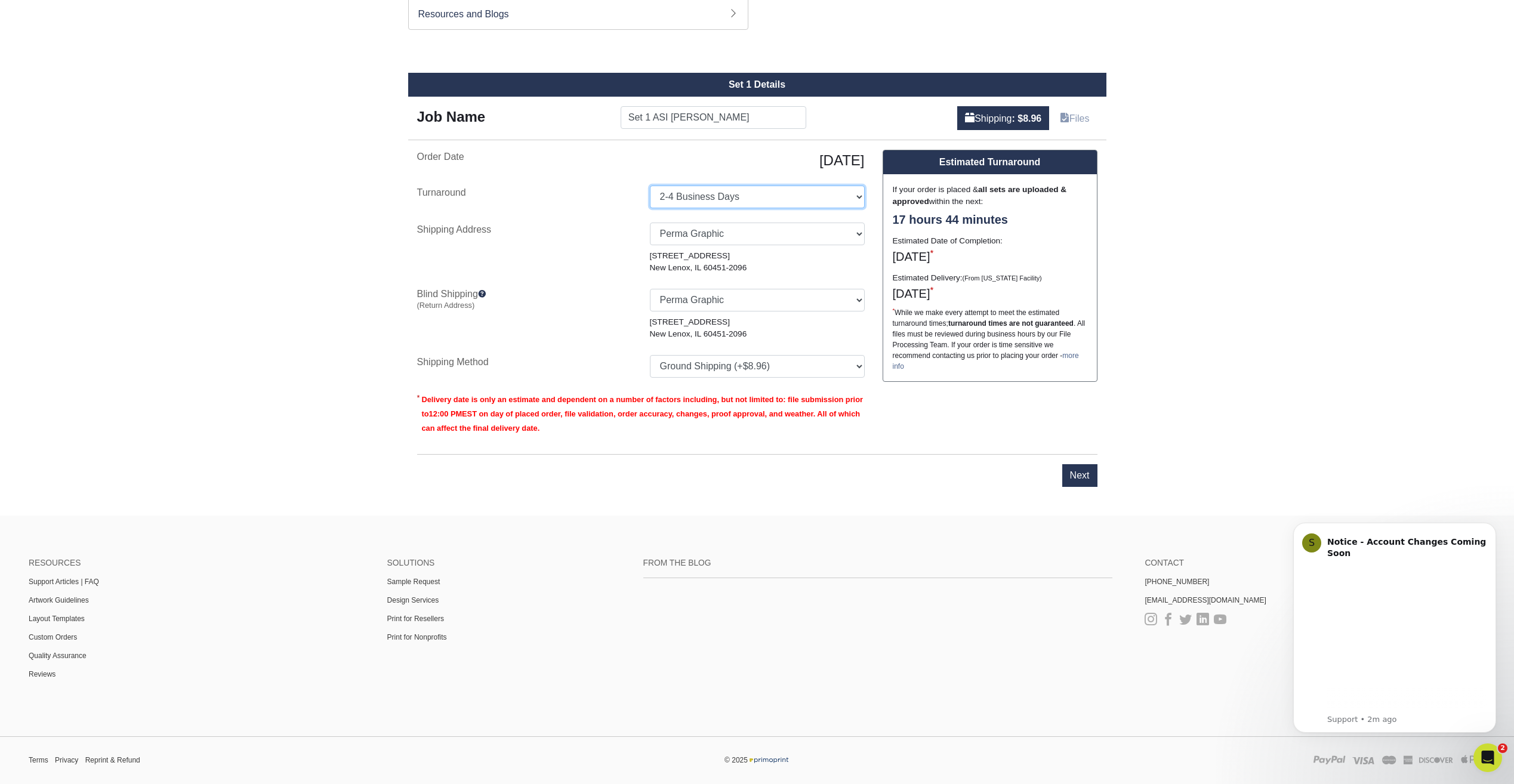
click at [850, 197] on select "Select One 2-4 Business Days" at bounding box center [757, 196] width 215 height 23
click at [1078, 473] on input "Next" at bounding box center [1080, 475] width 35 height 23
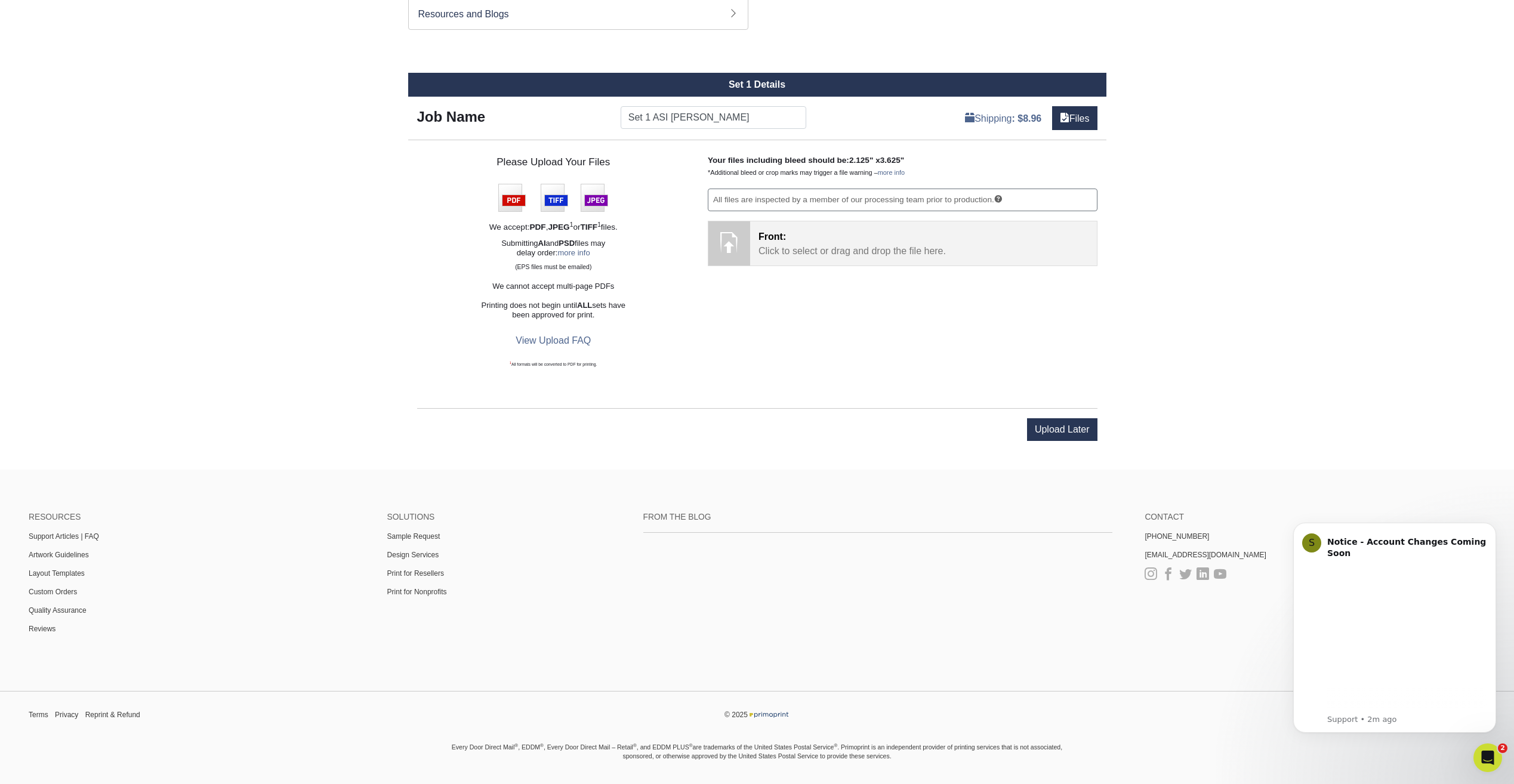
click at [856, 255] on p "Front: Click to select or drag and drop the file here." at bounding box center [923, 244] width 331 height 29
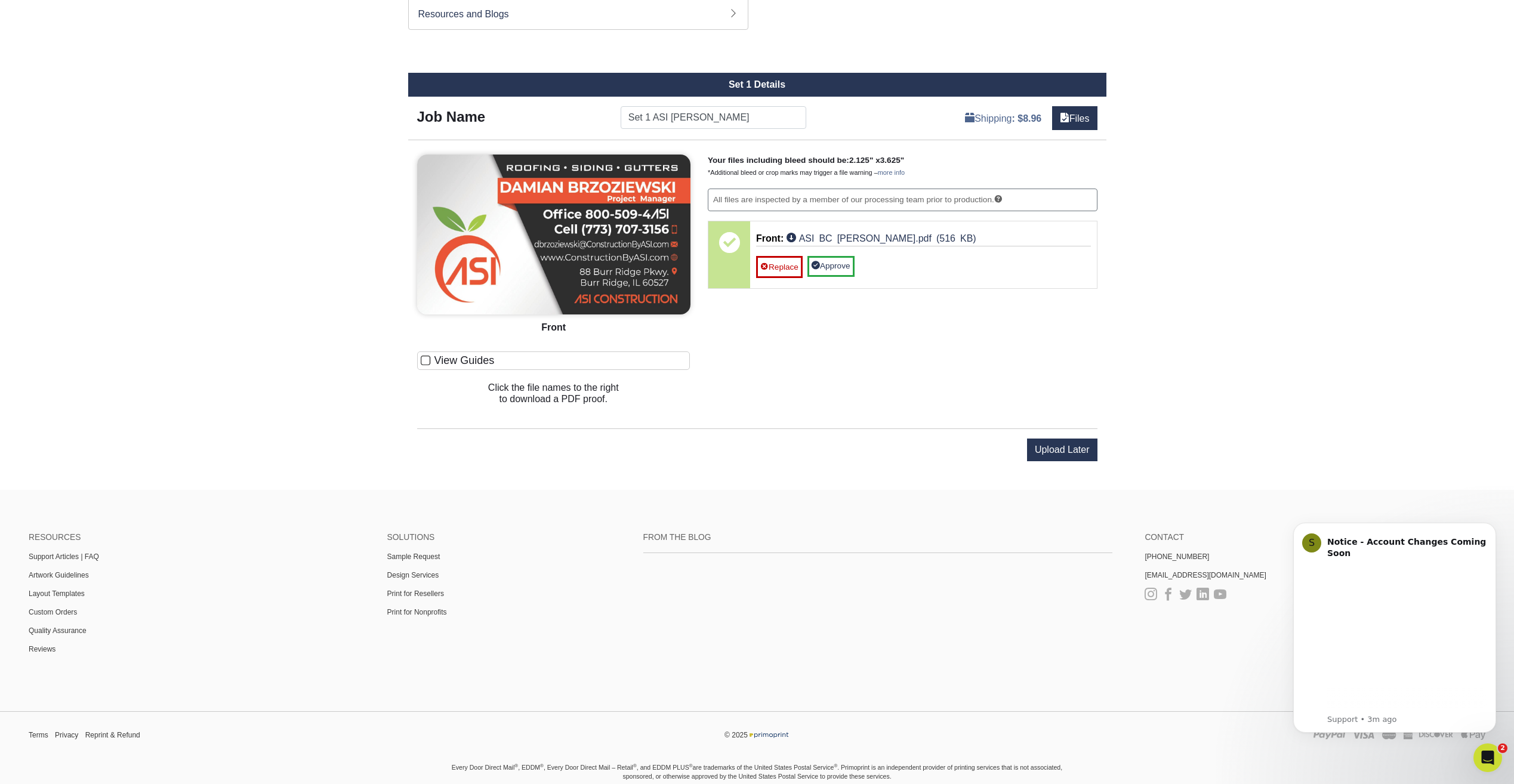
click at [428, 358] on span at bounding box center [425, 360] width 10 height 12
click at [0, 0] on input "View Guides" at bounding box center [0, 0] width 0 height 0
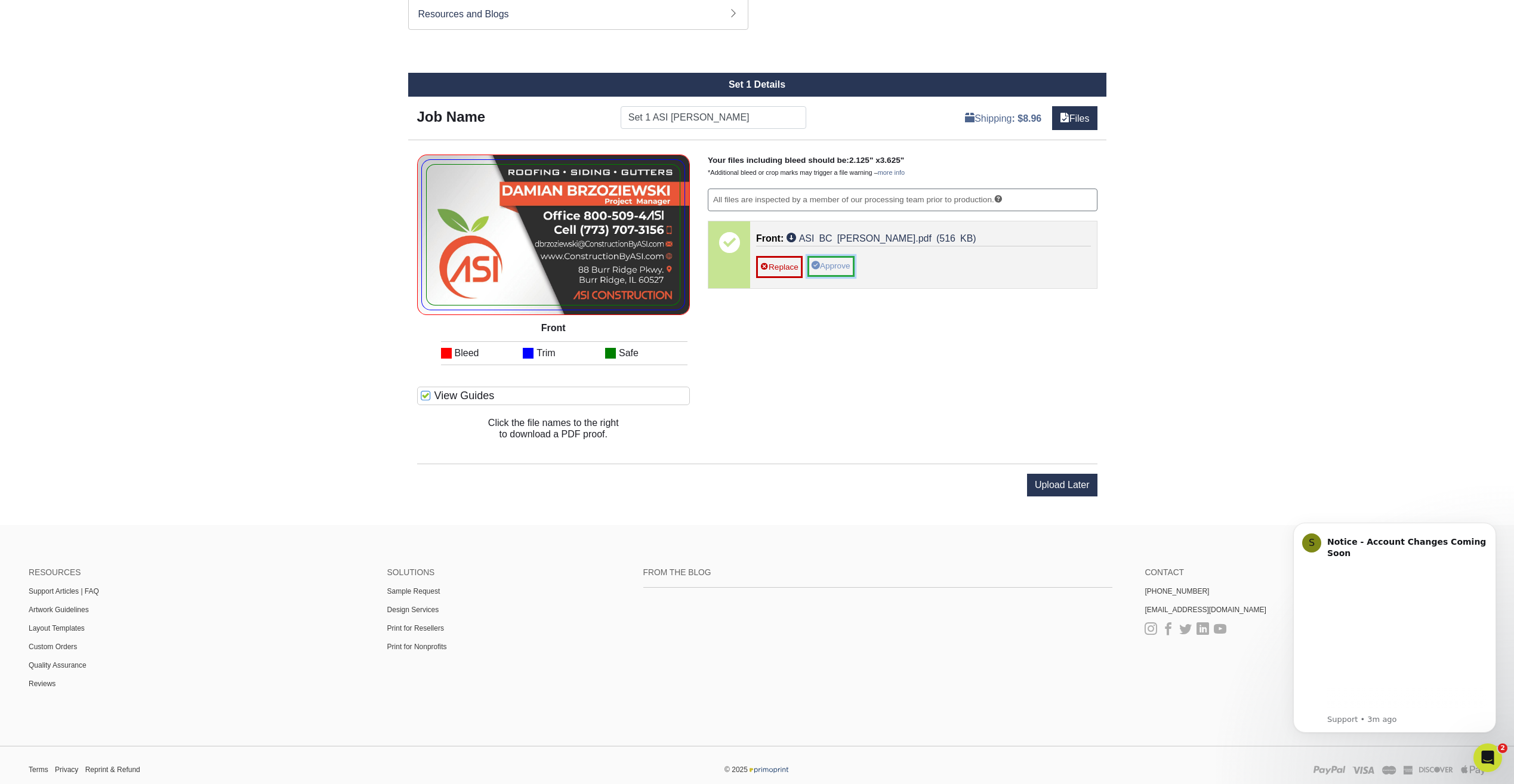
click at [846, 261] on link "Approve" at bounding box center [831, 266] width 47 height 21
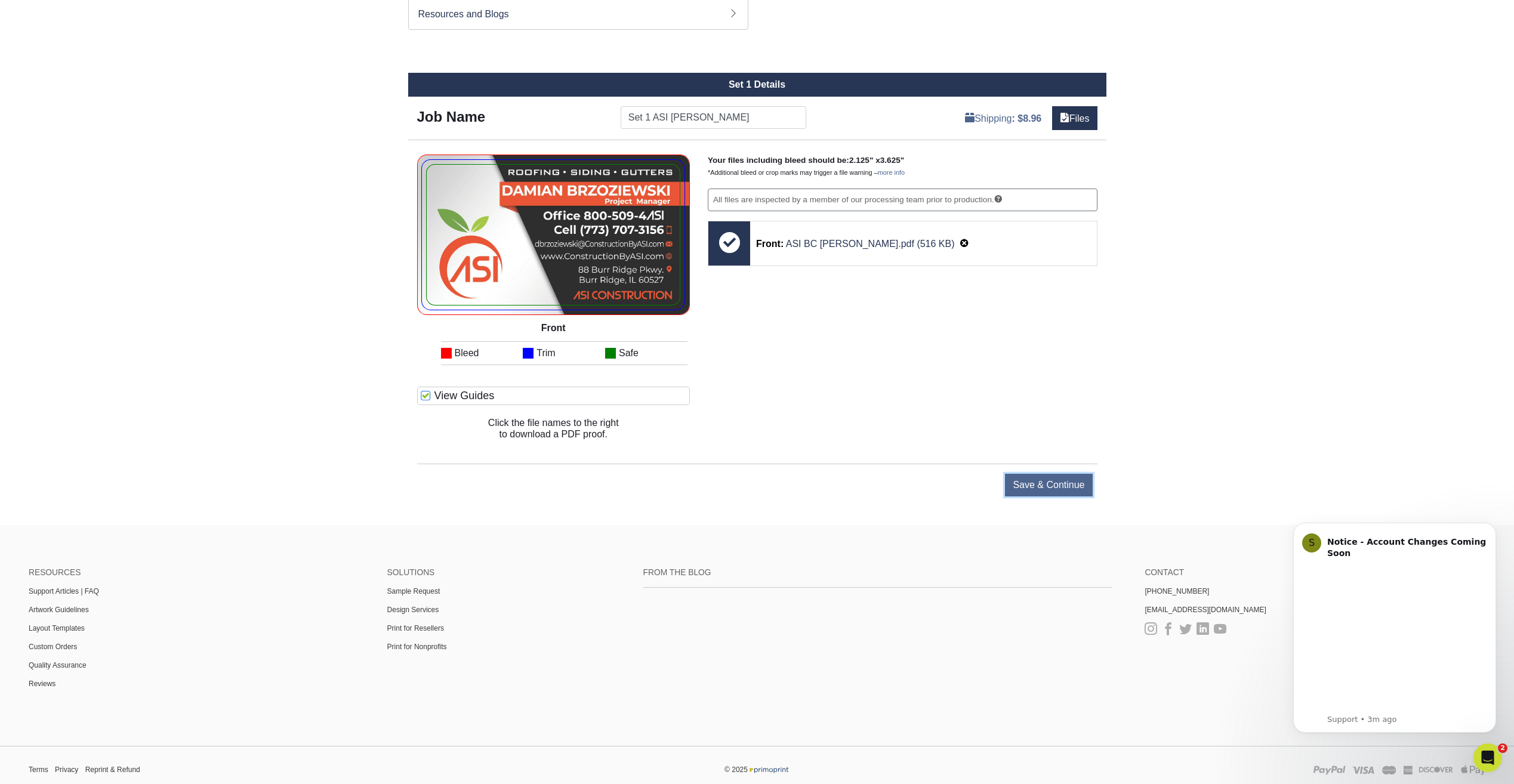
click at [1042, 486] on input "Save & Continue" at bounding box center [1048, 484] width 87 height 23
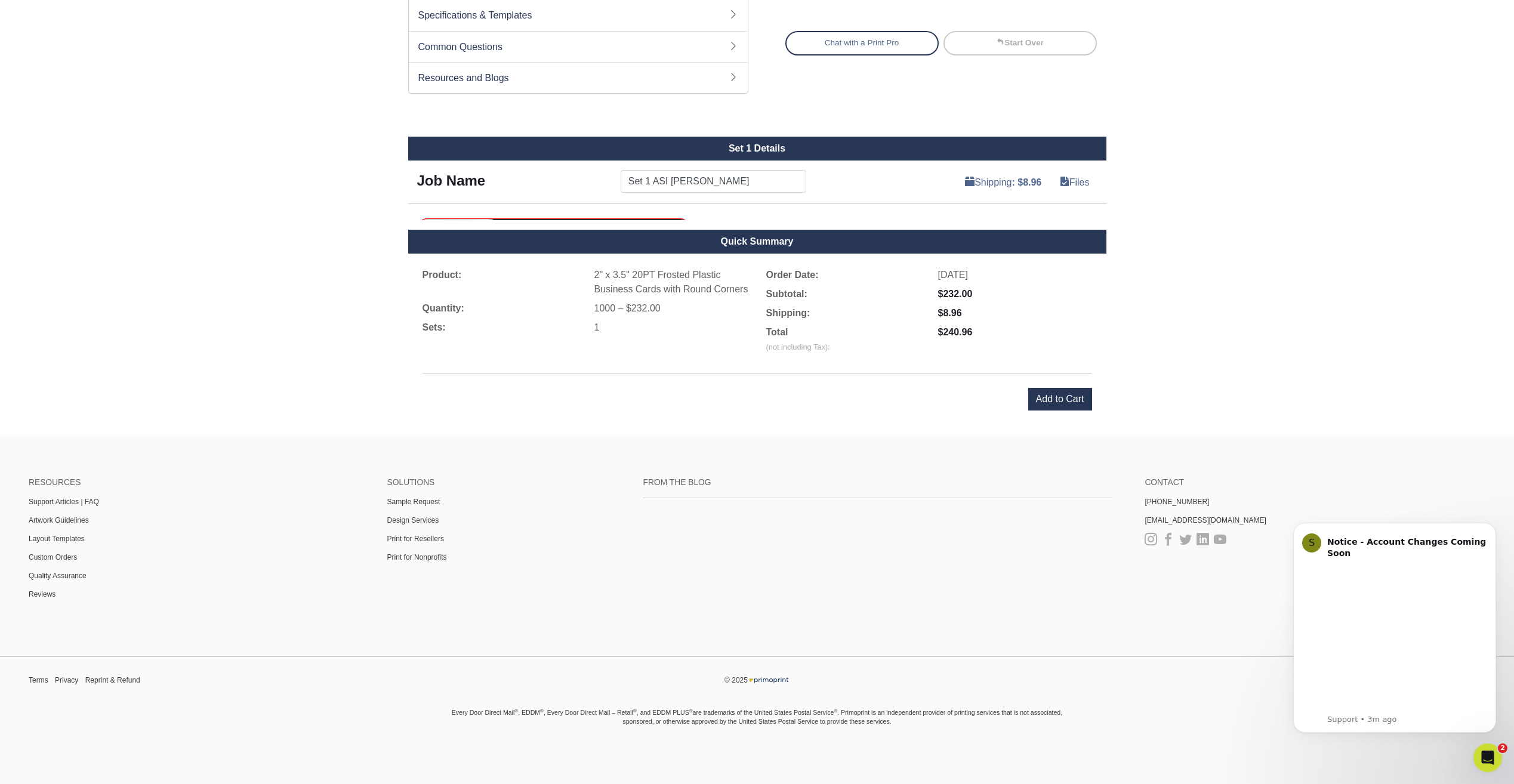
scroll to position [560, 0]
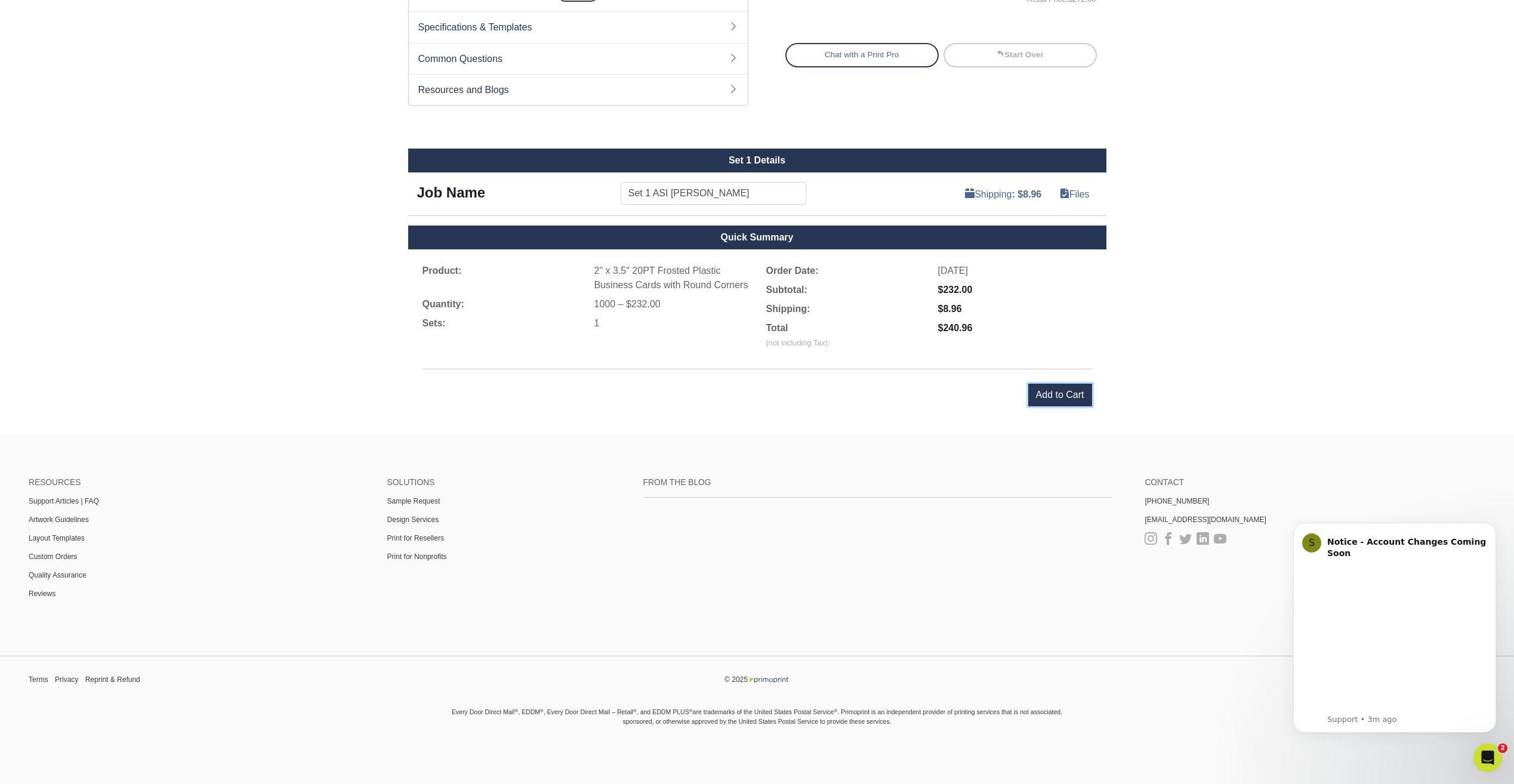
click at [1056, 392] on input "Add to Cart" at bounding box center [1060, 394] width 64 height 23
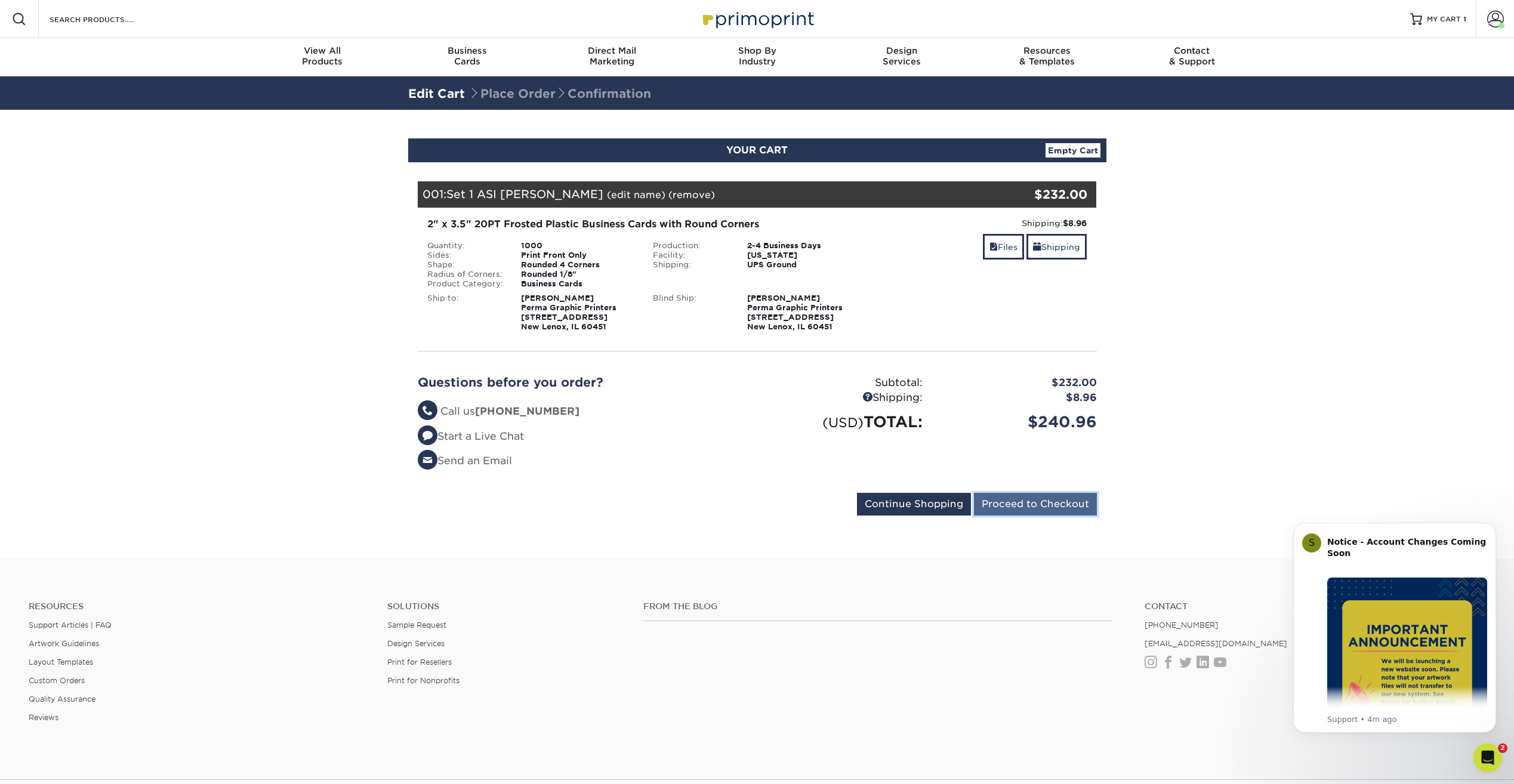
click at [1065, 503] on input "Proceed to Checkout" at bounding box center [1036, 503] width 123 height 23
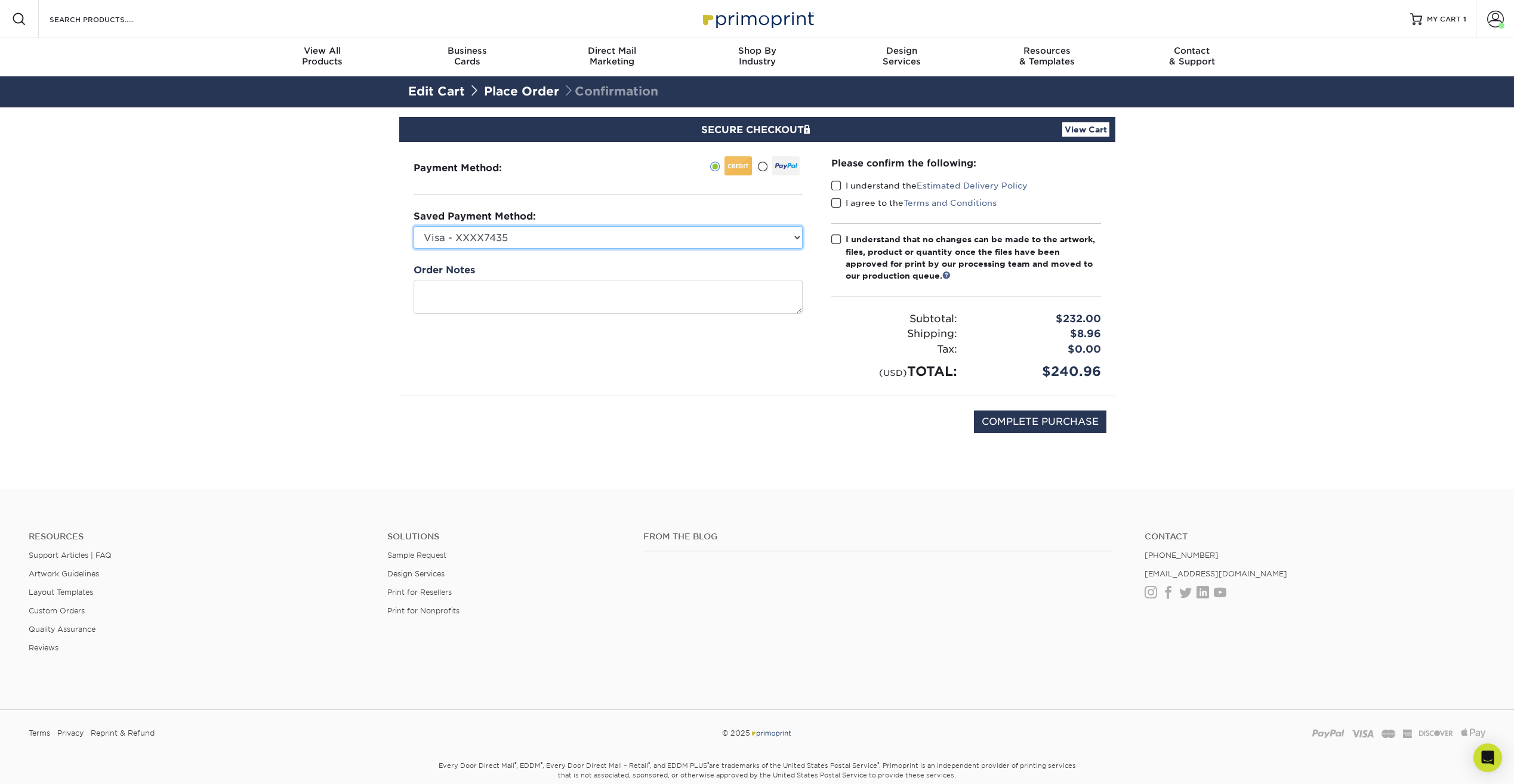
click at [560, 234] on select "Visa - XXXX7435 New Credit Card" at bounding box center [608, 237] width 389 height 23
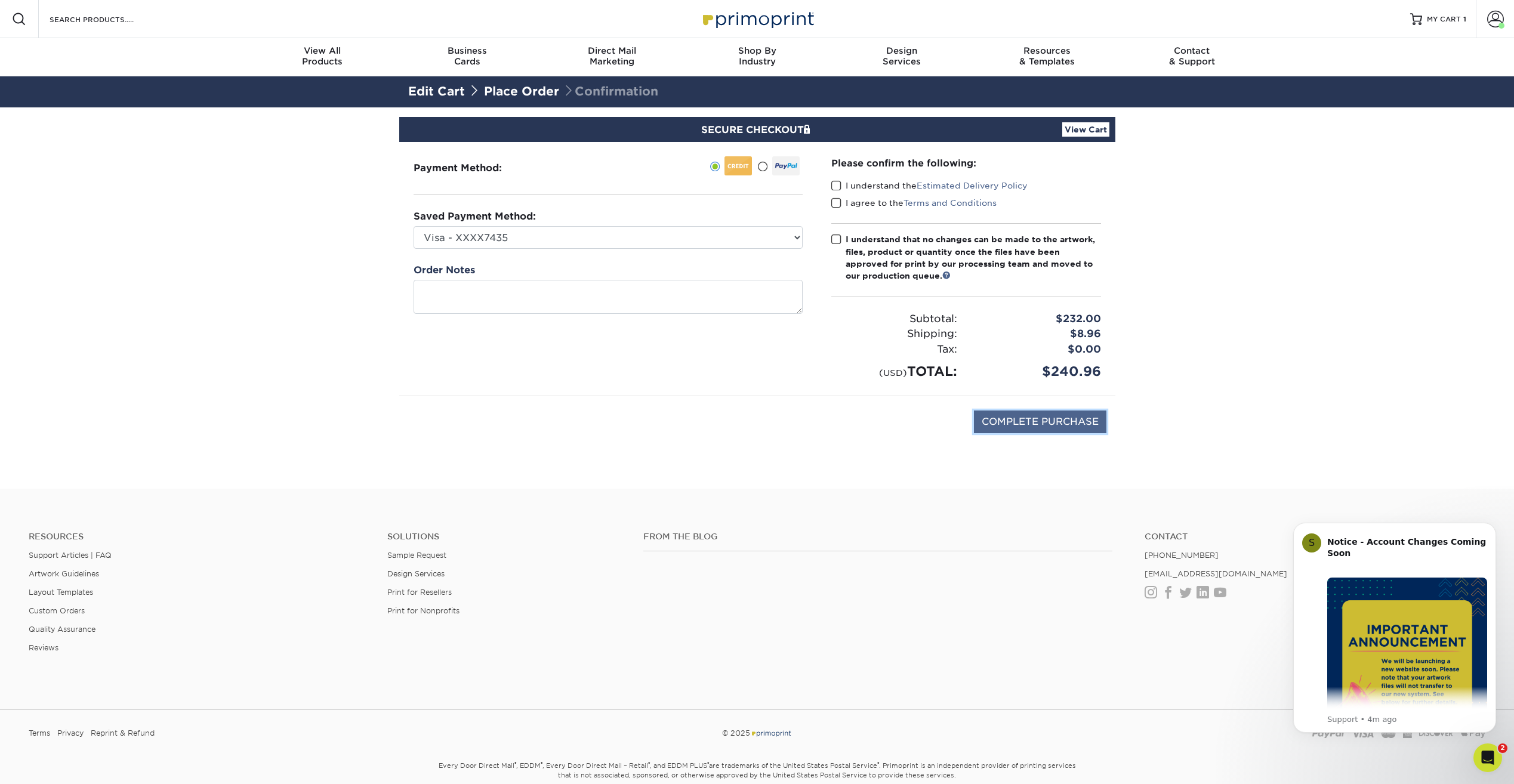
click at [1018, 419] on input "COMPLETE PURCHASE" at bounding box center [1040, 421] width 132 height 23
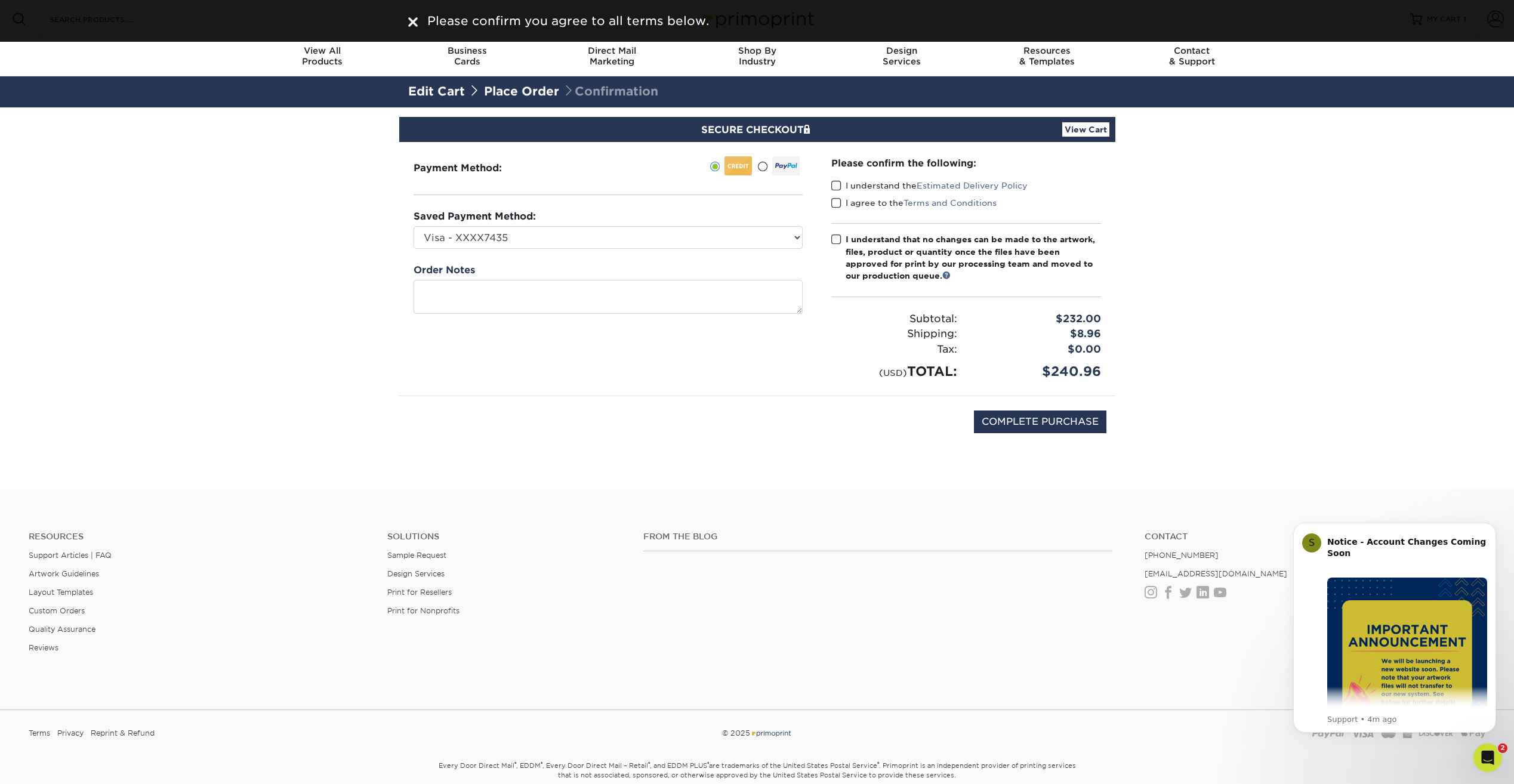
click at [834, 185] on span at bounding box center [836, 185] width 10 height 12
click at [0, 0] on input "I understand the Estimated Delivery Policy" at bounding box center [0, 0] width 0 height 0
click at [837, 204] on span at bounding box center [836, 203] width 10 height 12
click at [0, 0] on input "I agree to the Terms and Conditions" at bounding box center [0, 0] width 0 height 0
click at [836, 237] on span at bounding box center [836, 239] width 10 height 12
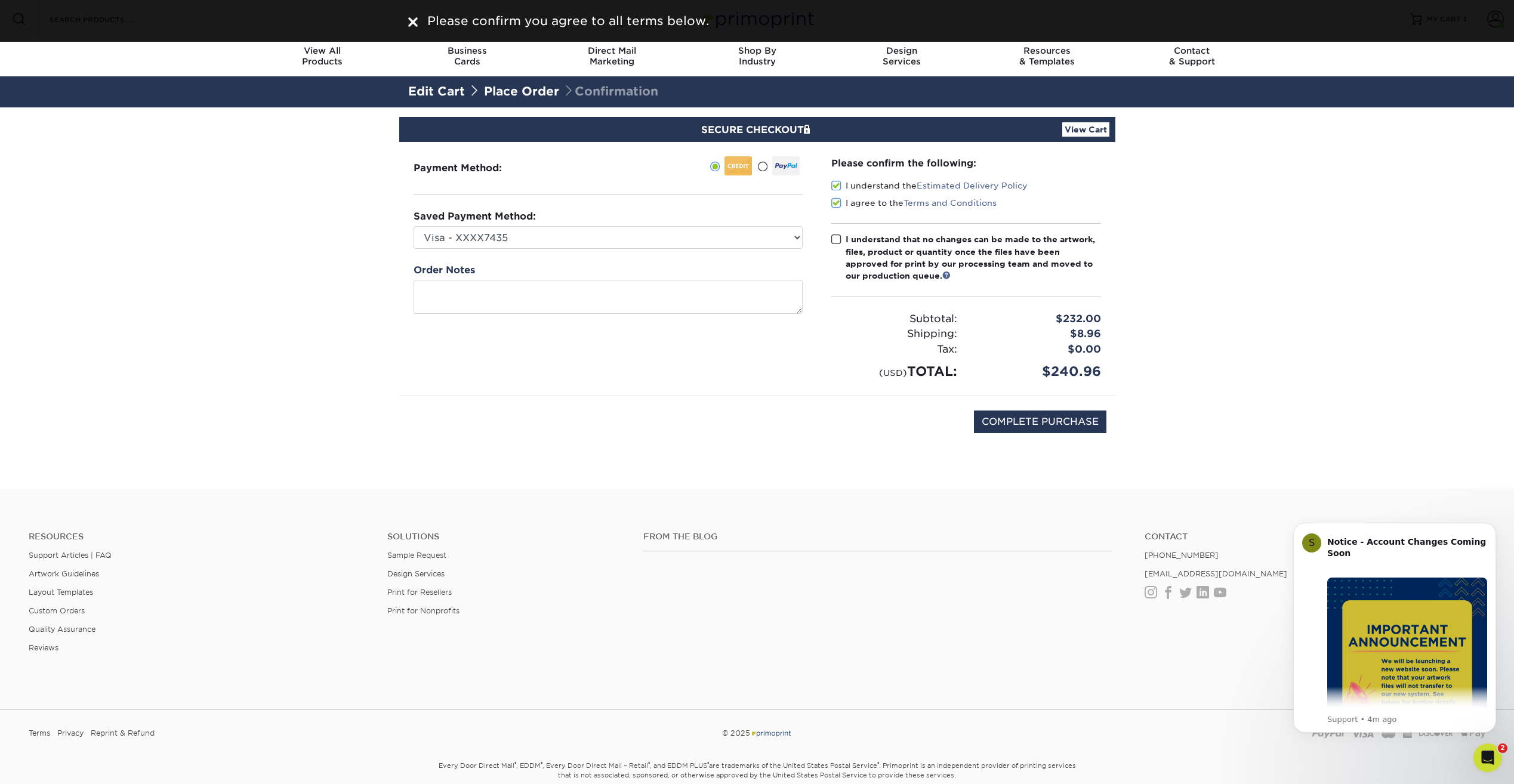
click at [0, 0] on input "I understand that no changes can be made to the artwork, files, product or quan…" at bounding box center [0, 0] width 0 height 0
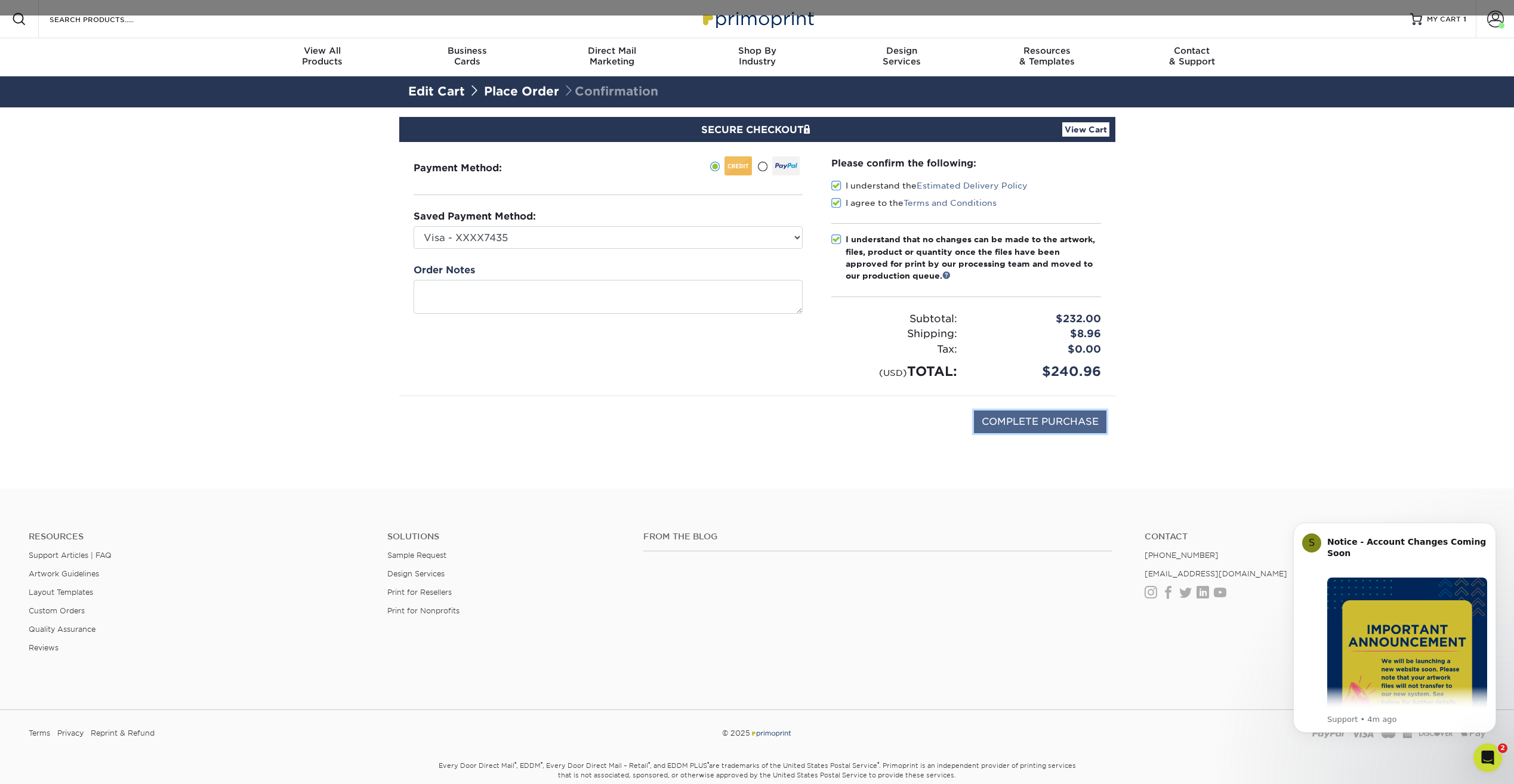
click at [1029, 426] on input "COMPLETE PURCHASE" at bounding box center [1040, 421] width 132 height 23
type input "PROCESSING, PLEASE WAIT..."
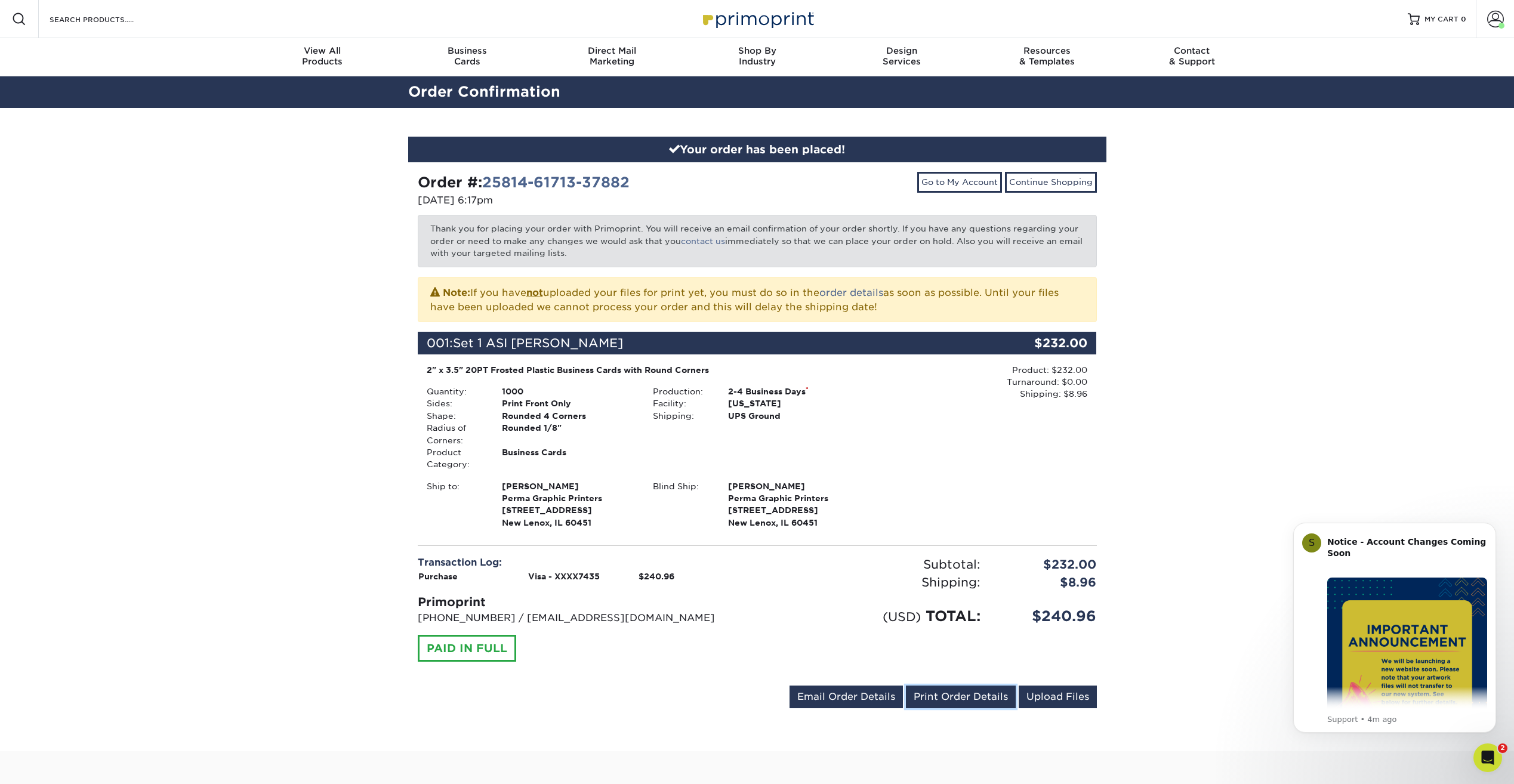
drag, startPoint x: 951, startPoint y: 698, endPoint x: 102, endPoint y: 697, distance: 849.0
click at [951, 698] on link "Print Order Details" at bounding box center [961, 697] width 110 height 23
click at [1233, 424] on div "Your order has been placed! Order #: 25814-61713-37882 08/14/2025 6:17pm Go to …" at bounding box center [757, 429] width 1514 height 643
